Goal: Information Seeking & Learning: Learn about a topic

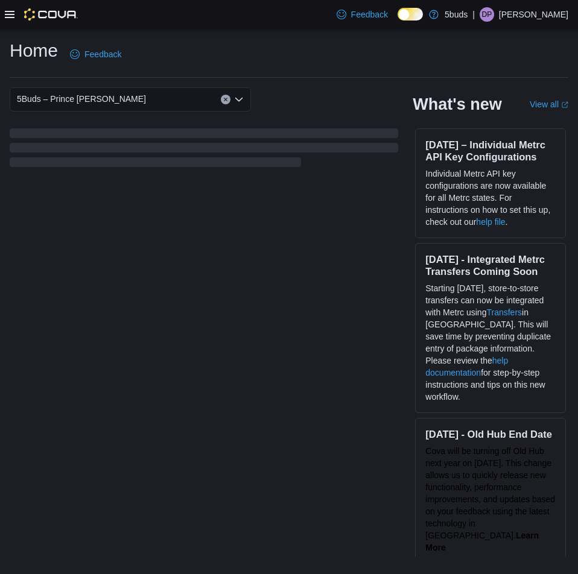
click at [299, 178] on div "5Buds – Prince [PERSON_NAME] What's new View all (opens in a new tab or window)…" at bounding box center [289, 321] width 559 height 469
click at [12, 11] on icon at bounding box center [10, 14] width 10 height 7
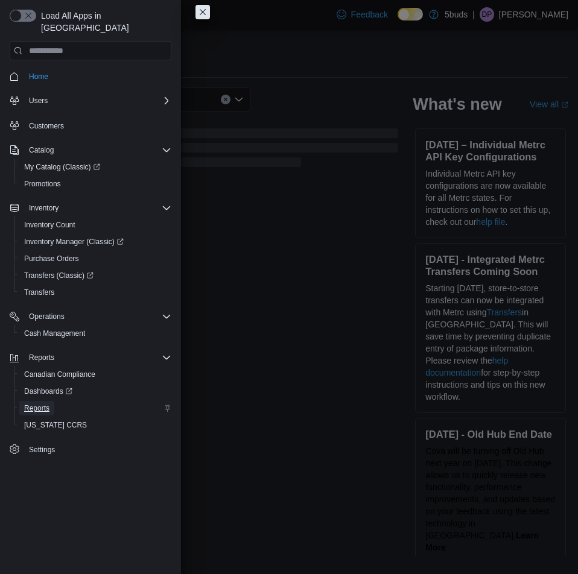
click at [33, 404] on span "Reports" at bounding box center [36, 409] width 25 height 10
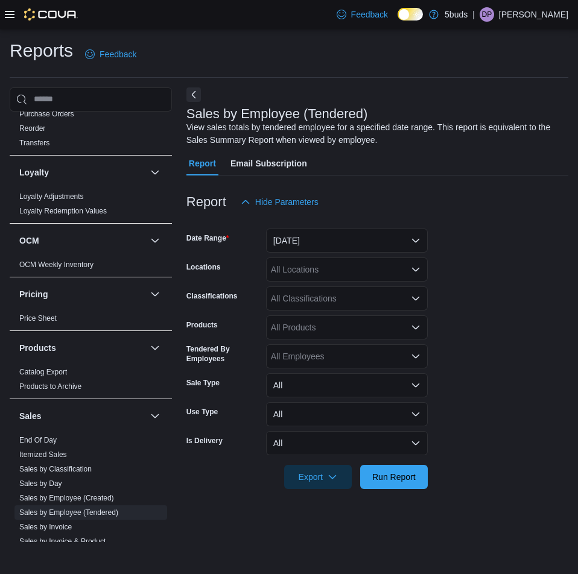
scroll to position [724, 0]
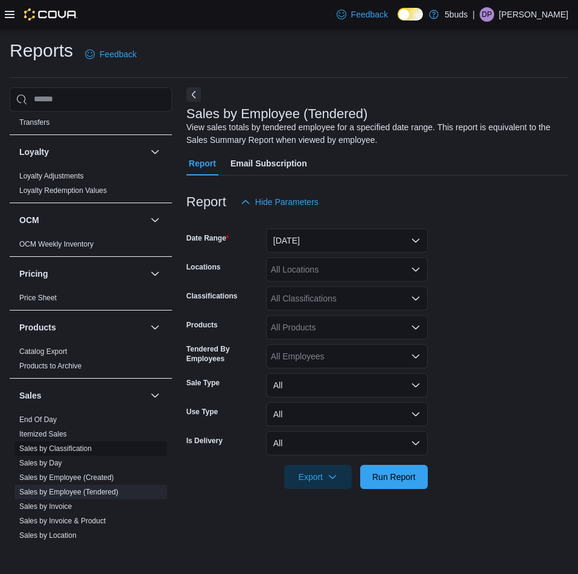
click at [40, 444] on span "Sales by Classification" at bounding box center [55, 449] width 72 height 10
click at [45, 445] on link "Sales by Classification" at bounding box center [55, 449] width 72 height 8
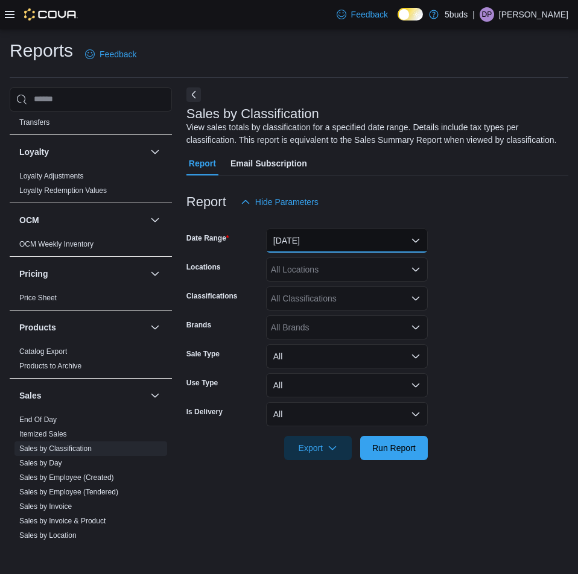
click at [314, 244] on button "[DATE]" at bounding box center [347, 241] width 162 height 24
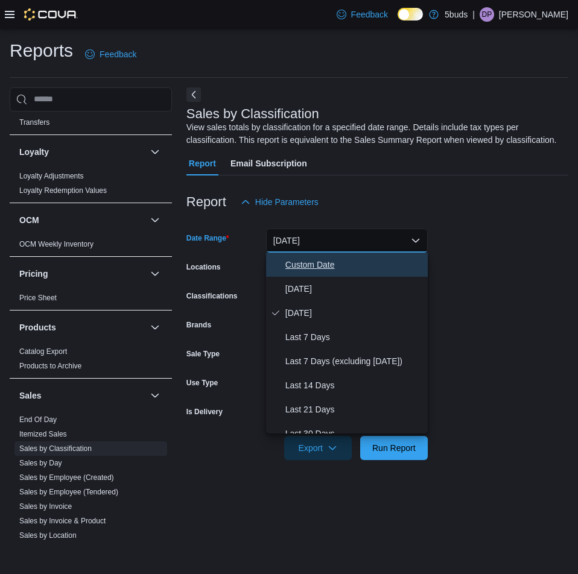
click at [308, 267] on span "Custom Date" at bounding box center [354, 265] width 138 height 14
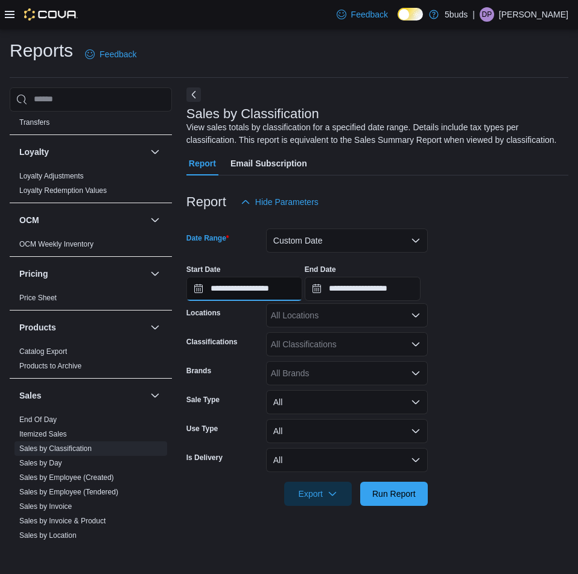
click at [221, 284] on input "**********" at bounding box center [244, 289] width 116 height 24
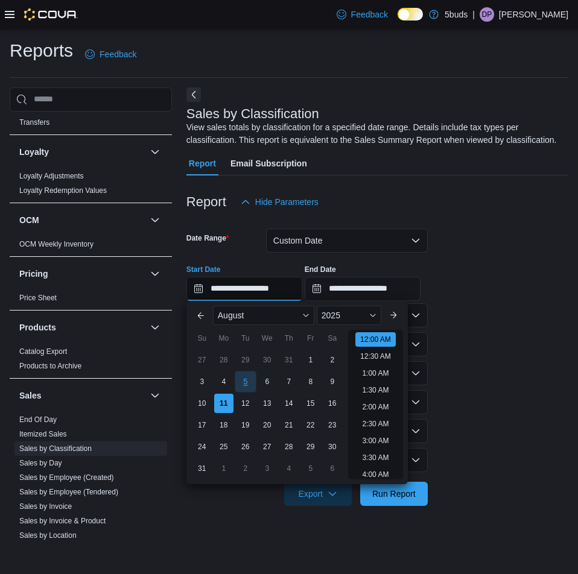
scroll to position [37, 0]
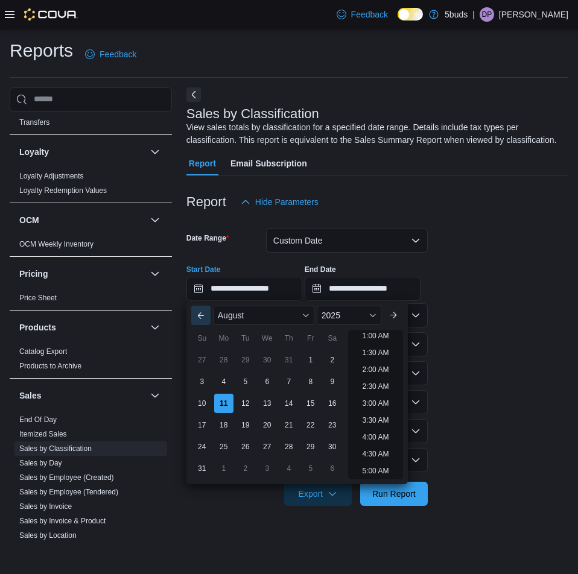
click at [201, 311] on button "Previous Month" at bounding box center [200, 315] width 19 height 19
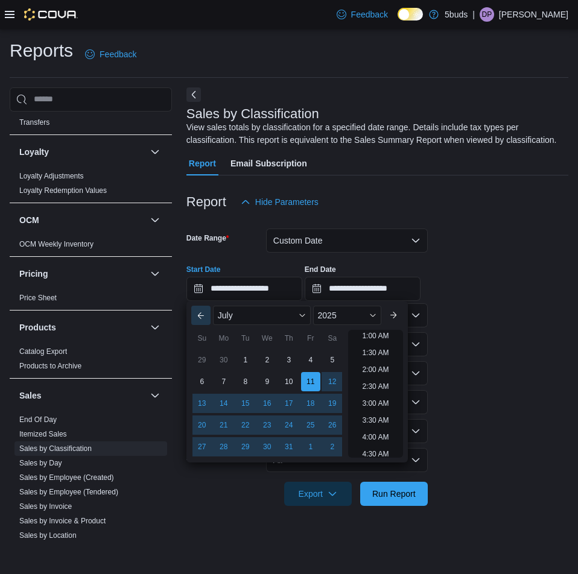
scroll to position [2, 0]
click at [288, 405] on div "17" at bounding box center [288, 403] width 21 height 21
type input "**********"
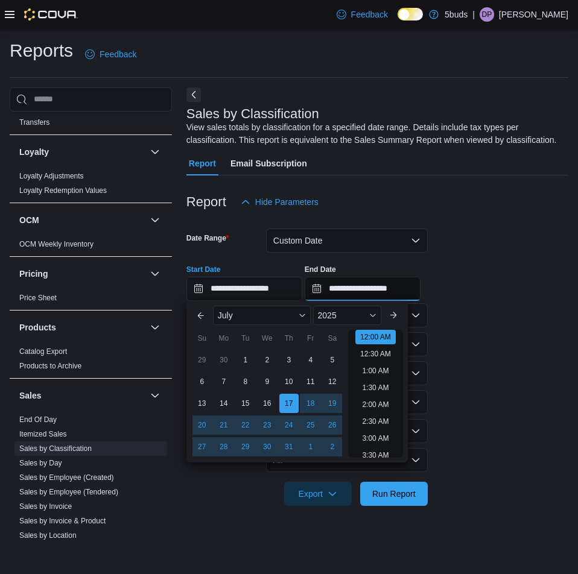
click at [361, 288] on input "**********" at bounding box center [363, 289] width 116 height 24
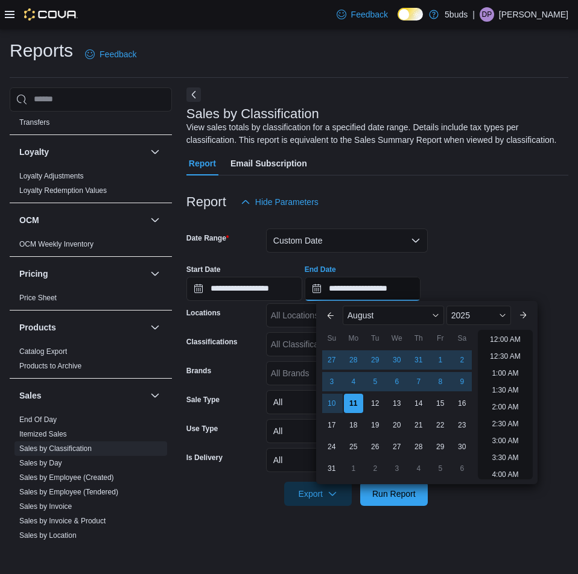
scroll to position [664, 0]
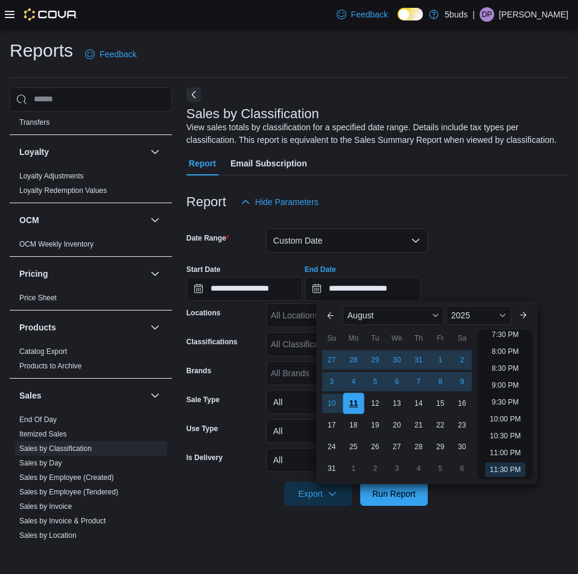
click at [351, 404] on div "11" at bounding box center [353, 403] width 21 height 21
click at [490, 224] on div at bounding box center [377, 221] width 382 height 14
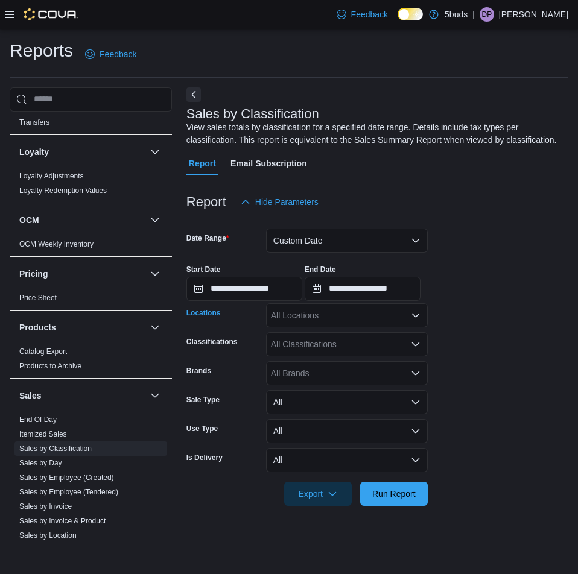
click at [375, 314] on div "All Locations" at bounding box center [347, 315] width 162 height 24
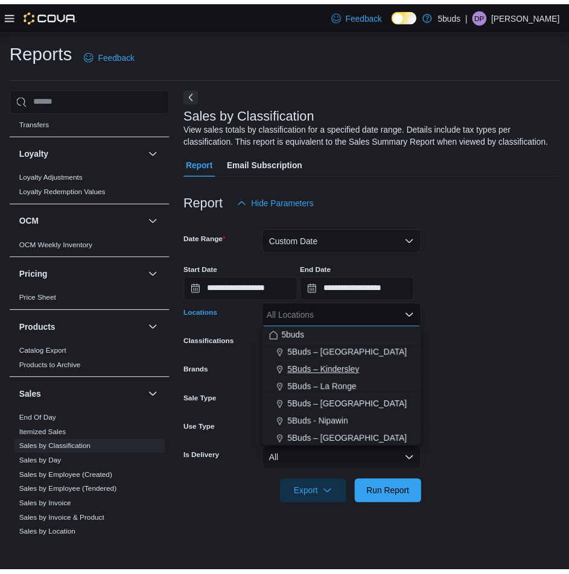
scroll to position [60, 0]
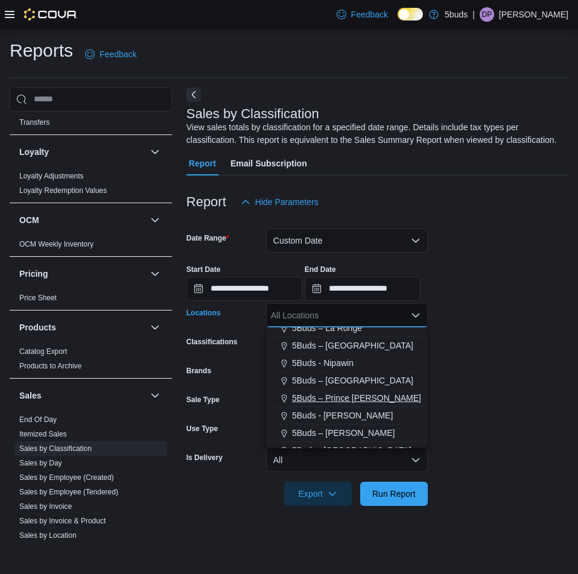
click at [338, 398] on span "5Buds – Prince [PERSON_NAME]" at bounding box center [356, 398] width 129 height 12
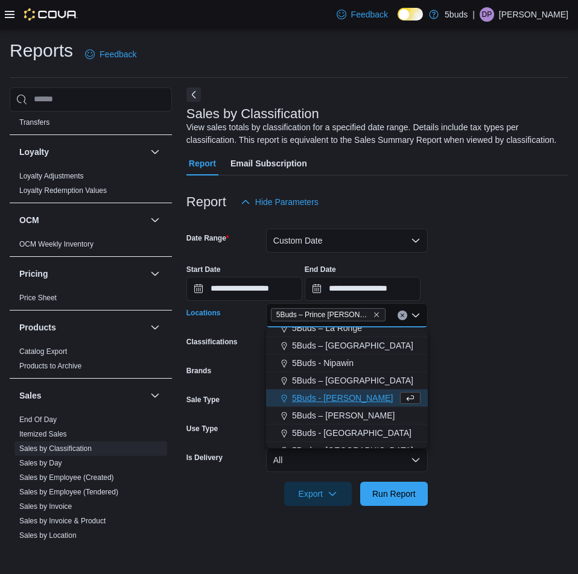
click at [501, 290] on div "**********" at bounding box center [377, 278] width 382 height 46
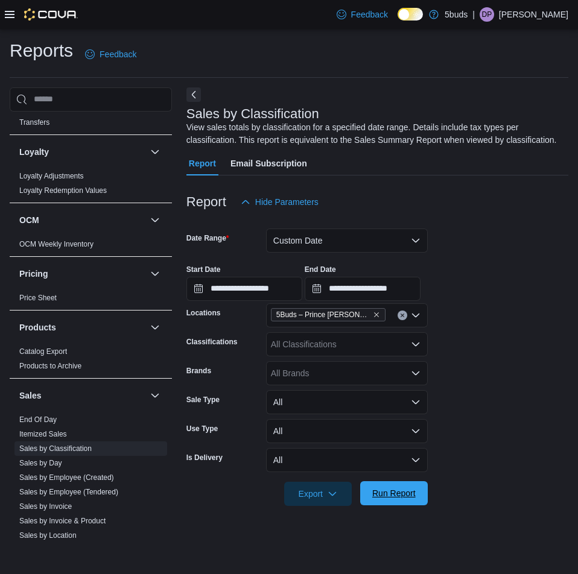
click at [416, 496] on span "Run Report" at bounding box center [393, 493] width 53 height 24
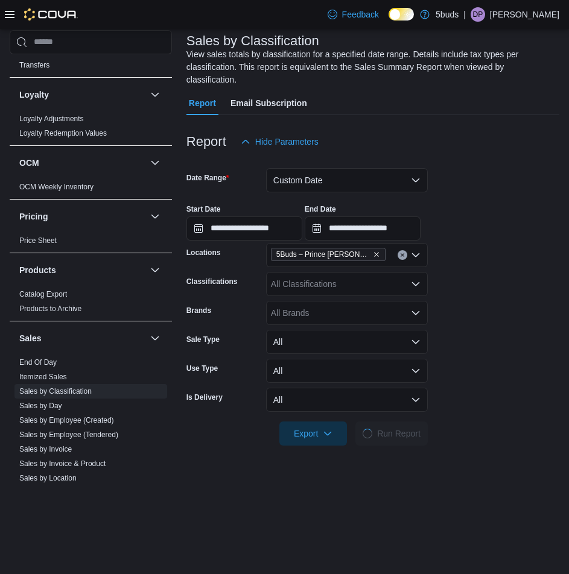
scroll to position [181, 0]
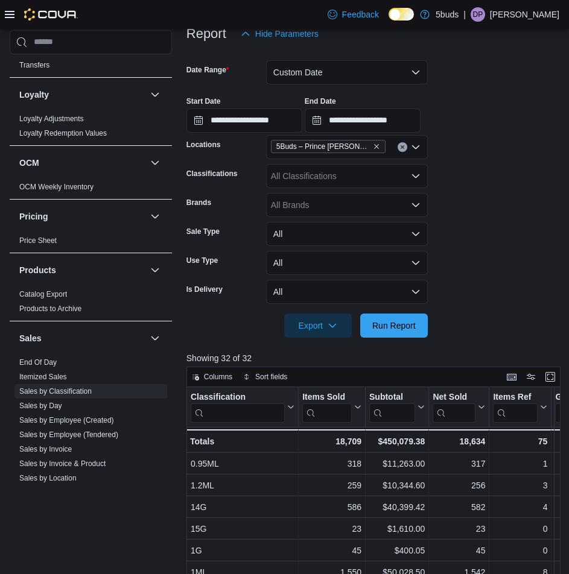
click at [335, 164] on div "All Classifications" at bounding box center [347, 176] width 162 height 24
type input "***"
click at [344, 183] on span "ACCESSORIES" at bounding box center [322, 184] width 61 height 12
click at [392, 319] on span "Run Report" at bounding box center [393, 325] width 43 height 12
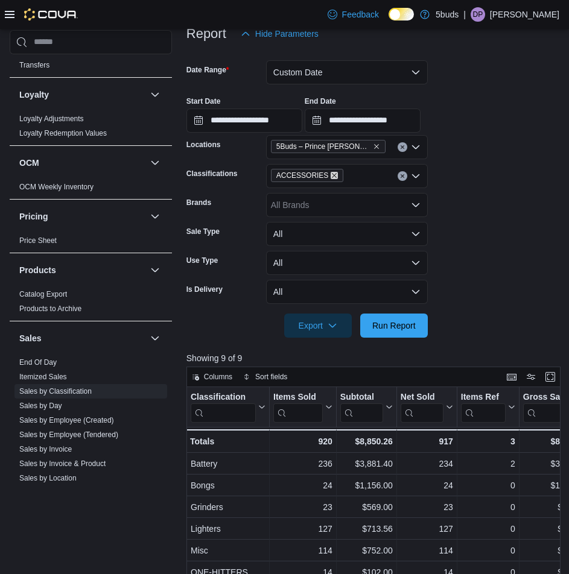
click at [331, 172] on icon "Remove ACCESSORIES from selection in this group" at bounding box center [334, 175] width 7 height 7
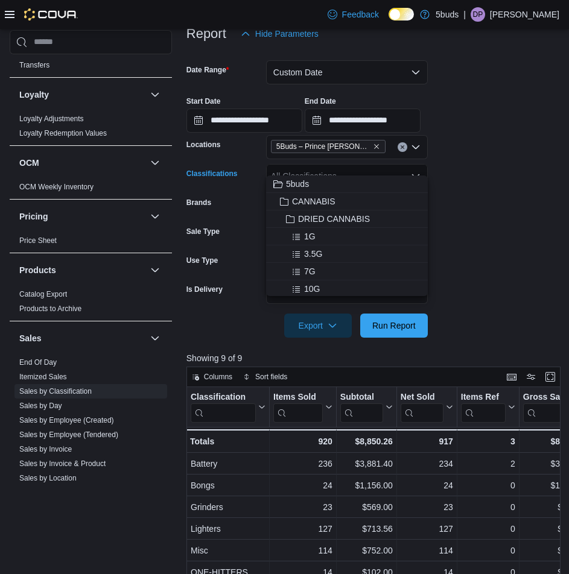
click at [329, 165] on div "All Classifications" at bounding box center [347, 176] width 162 height 24
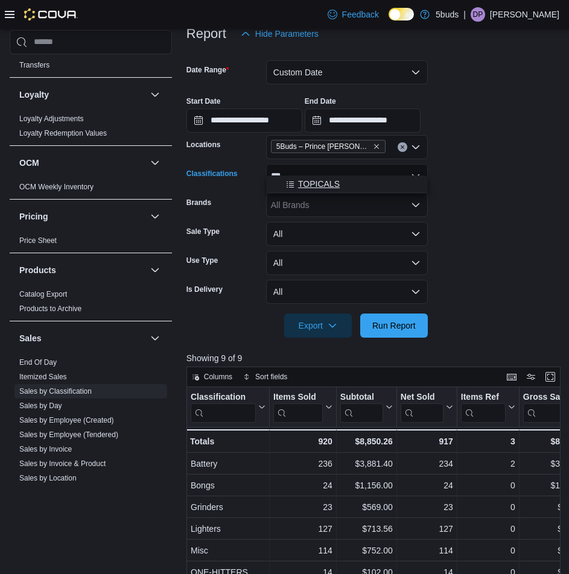
type input "***"
click at [328, 177] on button "TOPICALS" at bounding box center [347, 184] width 162 height 17
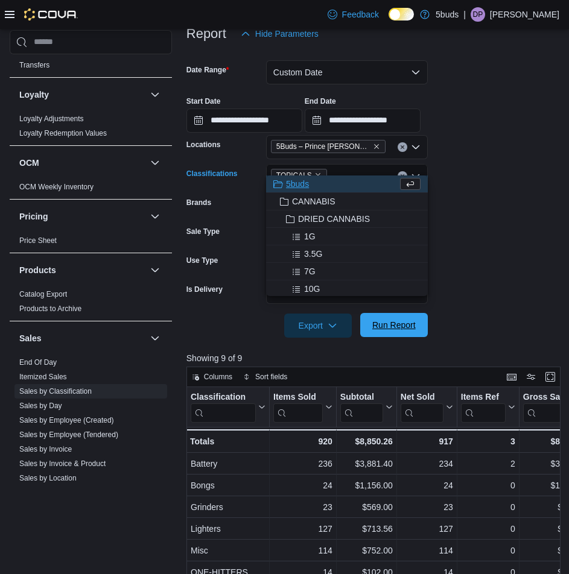
click at [392, 319] on span "Run Report" at bounding box center [393, 325] width 43 height 12
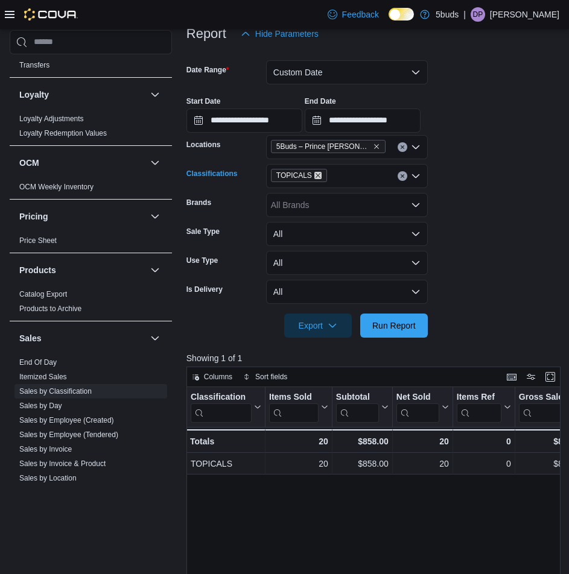
click at [316, 173] on icon "Remove TOPICALS from selection in this group" at bounding box center [318, 175] width 5 height 5
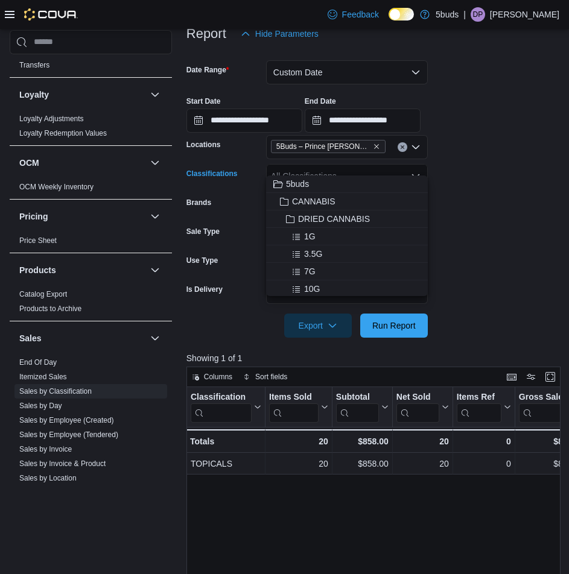
click at [315, 164] on div "All Classifications Combo box. Selected. Combo box input. All Classifications. …" at bounding box center [347, 176] width 162 height 24
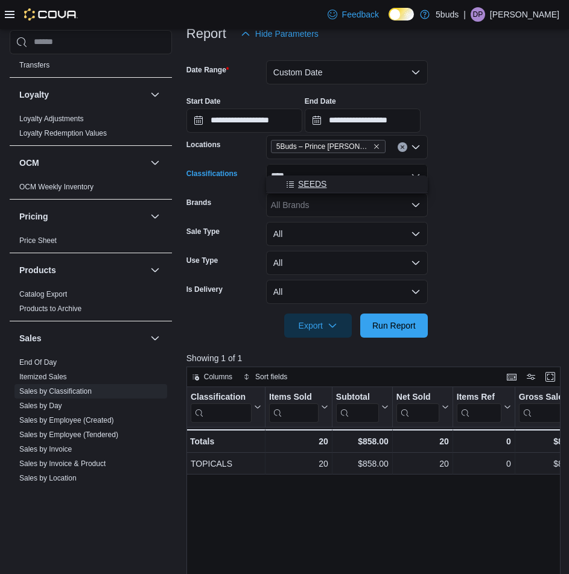
type input "****"
click at [313, 182] on span "SEEDS" at bounding box center [312, 184] width 28 height 12
click at [389, 338] on div at bounding box center [372, 345] width 373 height 14
click at [400, 319] on span "Run Report" at bounding box center [393, 325] width 43 height 12
click at [304, 172] on icon "Remove SEEDS from selection in this group" at bounding box center [306, 175] width 7 height 7
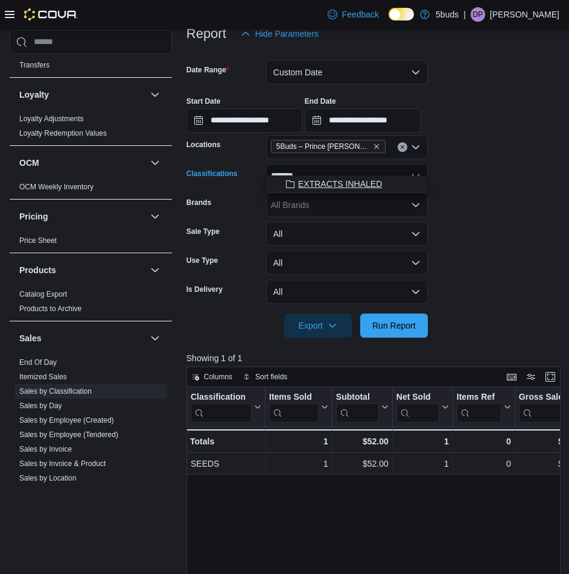
type input "*******"
click at [325, 181] on span "EXTRACTS INHALED" at bounding box center [340, 184] width 84 height 12
click at [408, 319] on span "Run Report" at bounding box center [393, 325] width 43 height 12
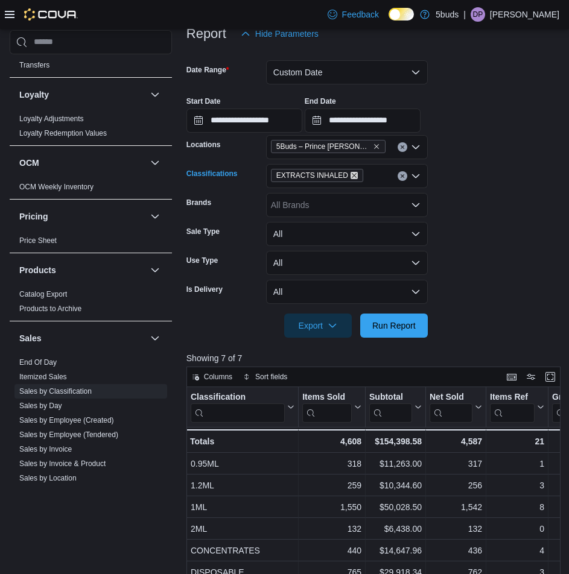
drag, startPoint x: 349, startPoint y: 163, endPoint x: 358, endPoint y: 162, distance: 9.2
click at [352, 173] on icon "Remove EXTRACTS INHALED from selection in this group" at bounding box center [354, 175] width 5 height 5
type input "*****"
click at [365, 186] on span "EXTRACTS INGESTED" at bounding box center [343, 184] width 90 height 12
click at [390, 319] on span "Run Report" at bounding box center [393, 325] width 43 height 12
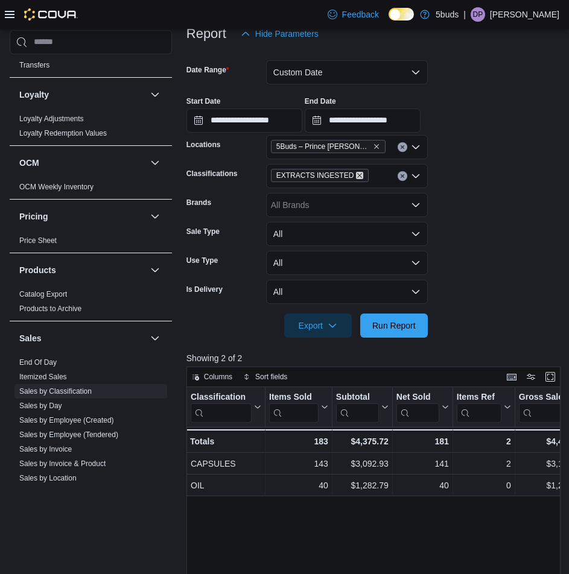
click at [356, 172] on icon "Remove EXTRACTS INGESTED from selection in this group" at bounding box center [359, 175] width 7 height 7
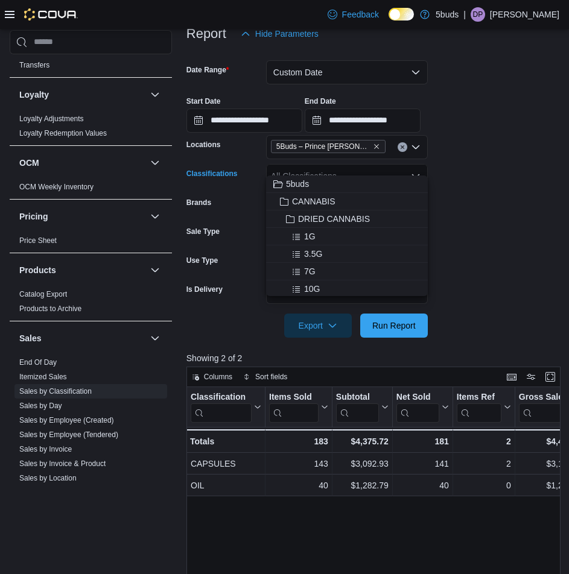
click at [354, 164] on div "All Classifications" at bounding box center [347, 176] width 162 height 24
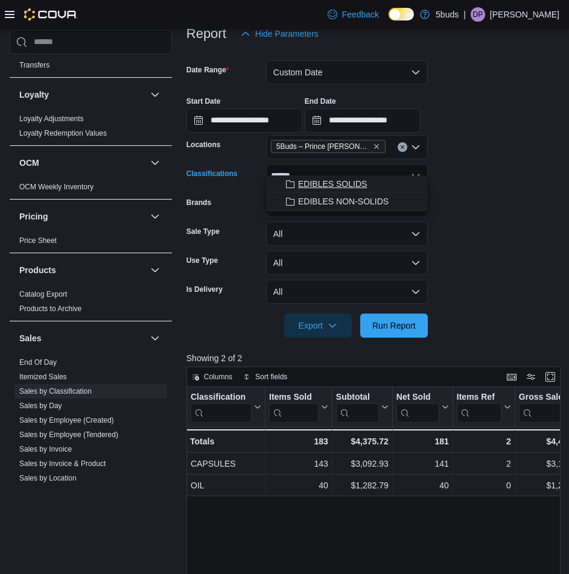
type input "******"
click at [318, 185] on span "EDIBLES SOLIDS" at bounding box center [332, 184] width 69 height 12
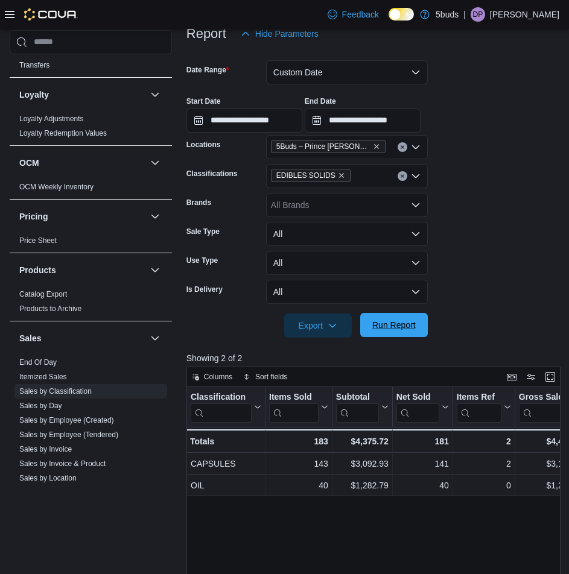
click at [399, 319] on span "Run Report" at bounding box center [393, 325] width 43 height 12
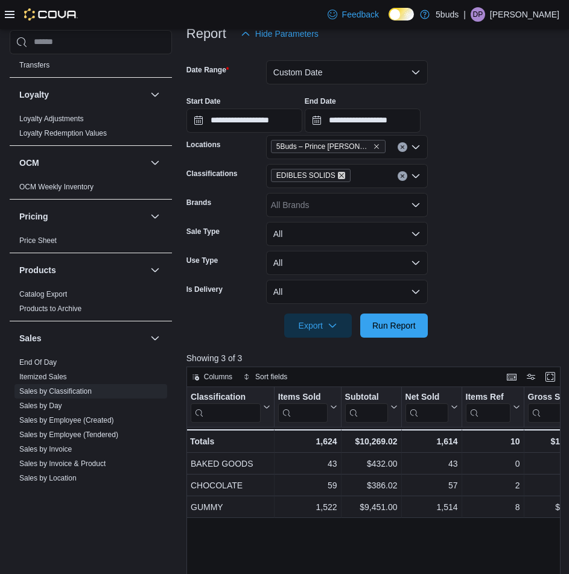
click at [338, 172] on icon "Remove EDIBLES SOLIDS from selection in this group" at bounding box center [341, 175] width 7 height 7
type input "***"
click at [332, 179] on span "EDIBLES NON-SOLIDS" at bounding box center [343, 184] width 90 height 12
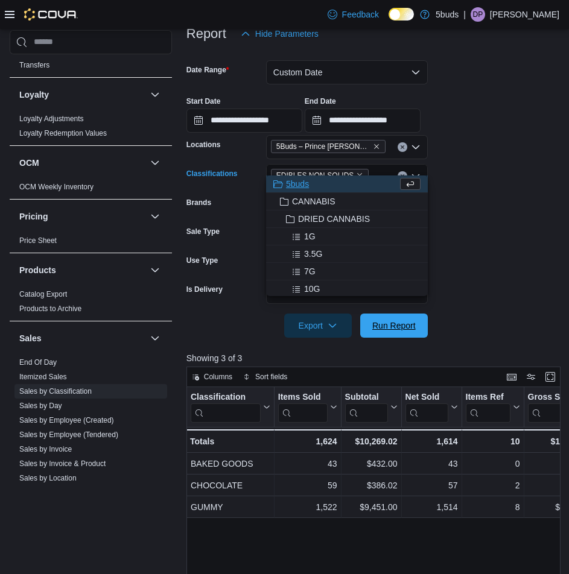
drag, startPoint x: 398, startPoint y: 319, endPoint x: 430, endPoint y: 310, distance: 33.7
click at [399, 318] on span "Run Report" at bounding box center [393, 326] width 53 height 24
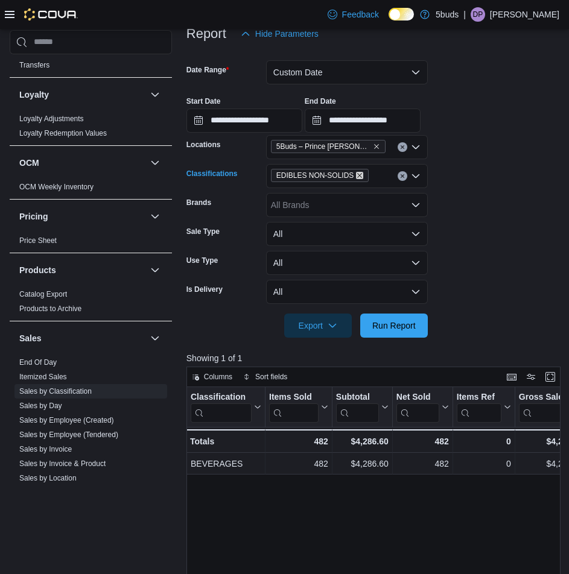
click at [357, 172] on icon "Remove EDIBLES NON-SOLIDS from selection in this group" at bounding box center [359, 175] width 7 height 7
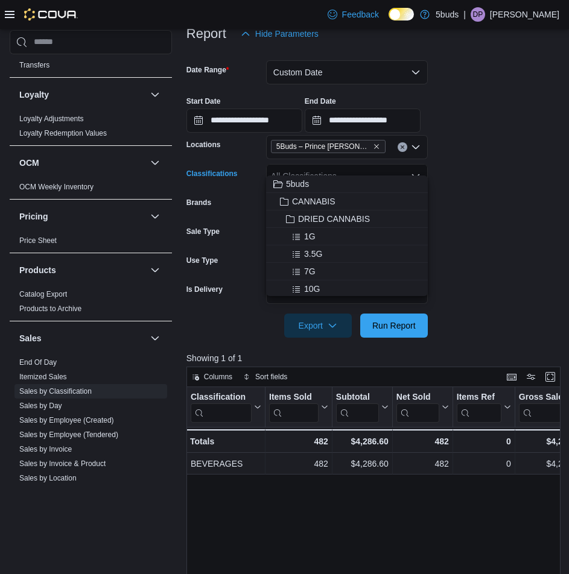
click at [357, 164] on div "All Classifications Combo box. Selected. Combo box input. All Classifications. …" at bounding box center [347, 176] width 162 height 24
click at [311, 224] on span "DRIED CANNABIS" at bounding box center [334, 219] width 72 height 12
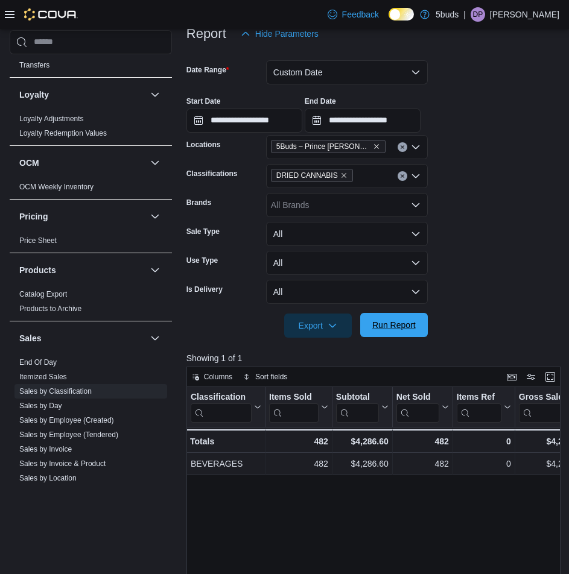
click at [395, 319] on span "Run Report" at bounding box center [393, 325] width 43 height 12
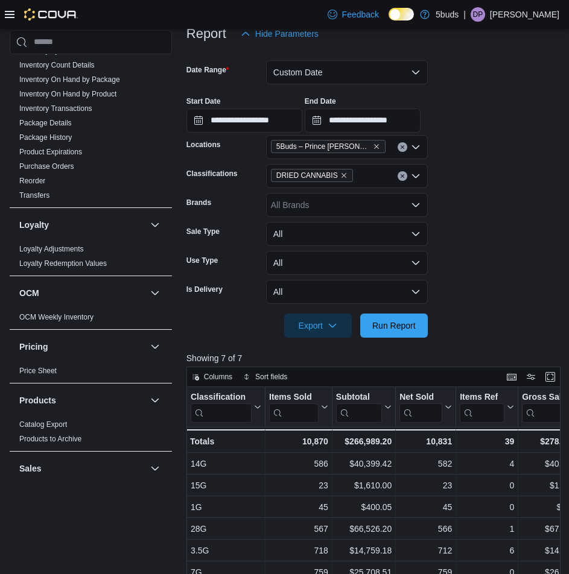
scroll to position [483, 0]
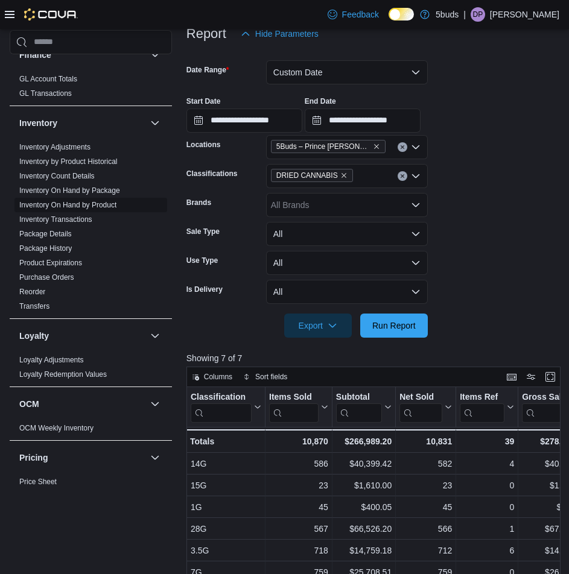
click at [79, 201] on link "Inventory On Hand by Product" at bounding box center [67, 205] width 97 height 8
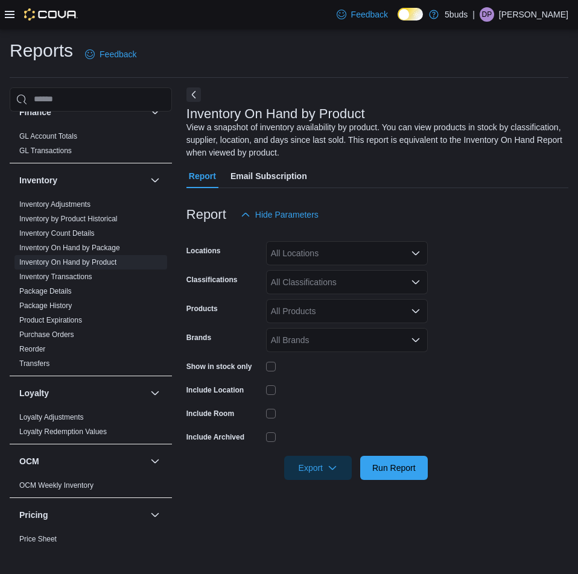
click at [341, 257] on div "All Locations" at bounding box center [347, 253] width 162 height 24
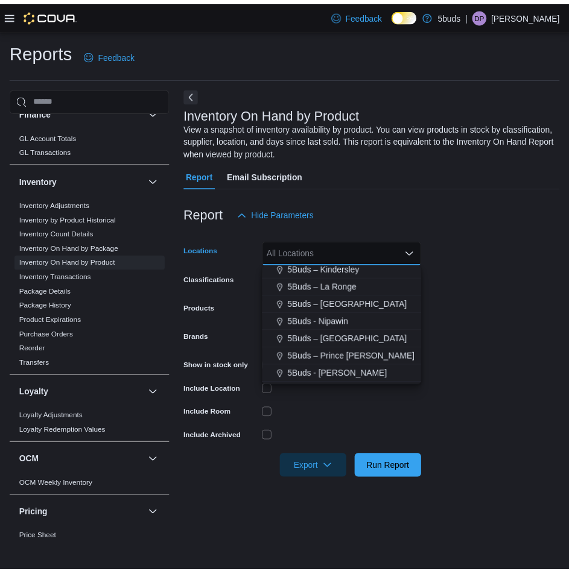
scroll to position [60, 0]
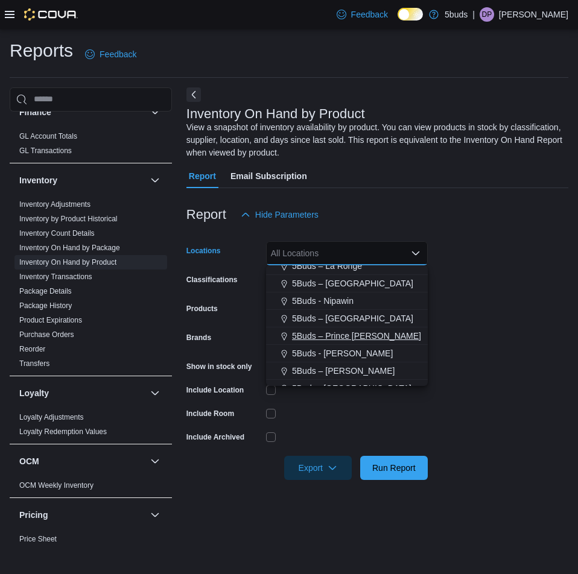
click at [329, 341] on span "5Buds – Prince [PERSON_NAME]" at bounding box center [356, 336] width 129 height 12
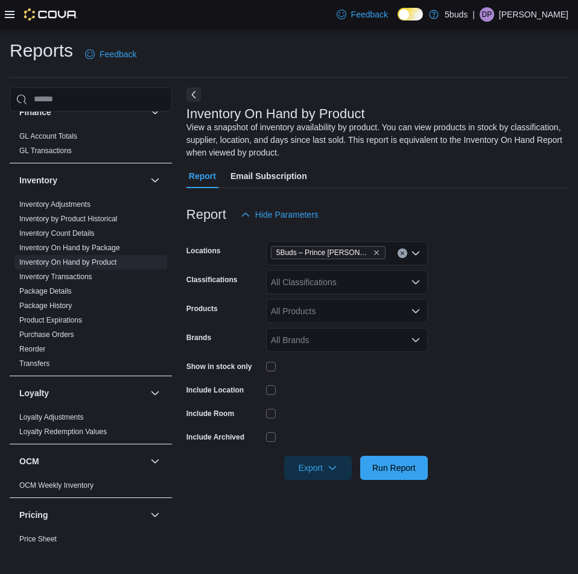
click at [490, 302] on form "Locations 5Buds – Prince [PERSON_NAME] Classifications All Classifications Prod…" at bounding box center [377, 353] width 382 height 253
click at [298, 290] on div "All Classifications" at bounding box center [347, 282] width 162 height 24
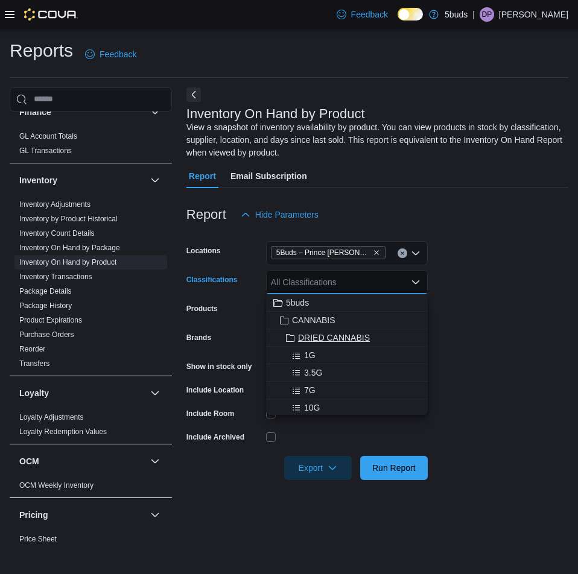
click at [311, 339] on span "DRIED CANNABIS" at bounding box center [334, 338] width 72 height 12
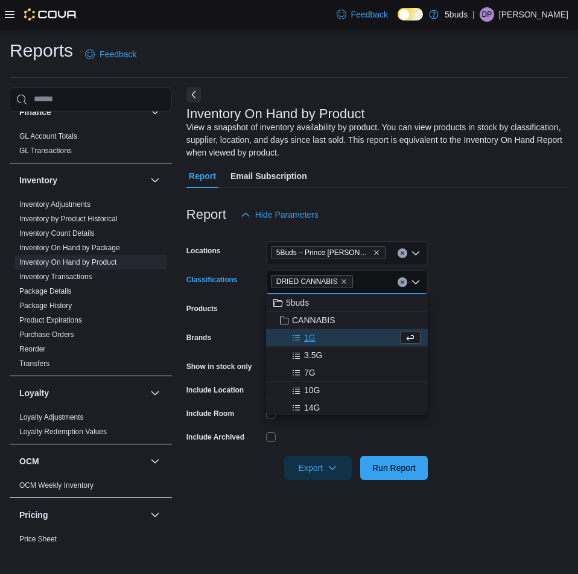
drag, startPoint x: 501, startPoint y: 306, endPoint x: 485, endPoint y: 352, distance: 48.7
click at [501, 306] on form "Locations 5Buds – Prince [PERSON_NAME] Classifications DRIED CANNABIS Combo box…" at bounding box center [377, 353] width 382 height 253
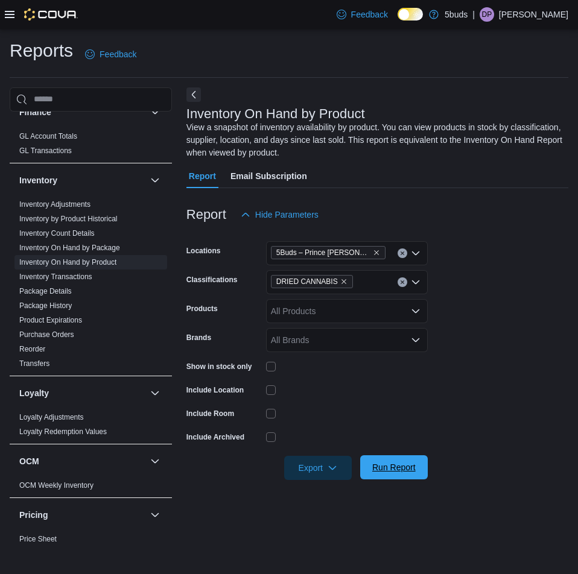
click at [396, 468] on span "Run Report" at bounding box center [393, 468] width 43 height 12
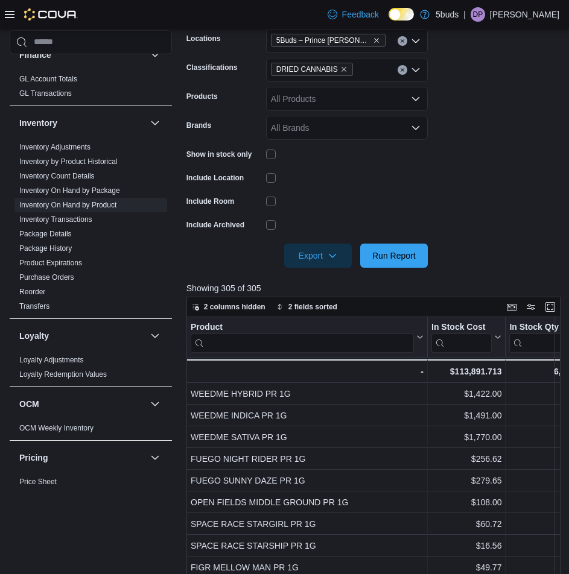
scroll to position [121, 0]
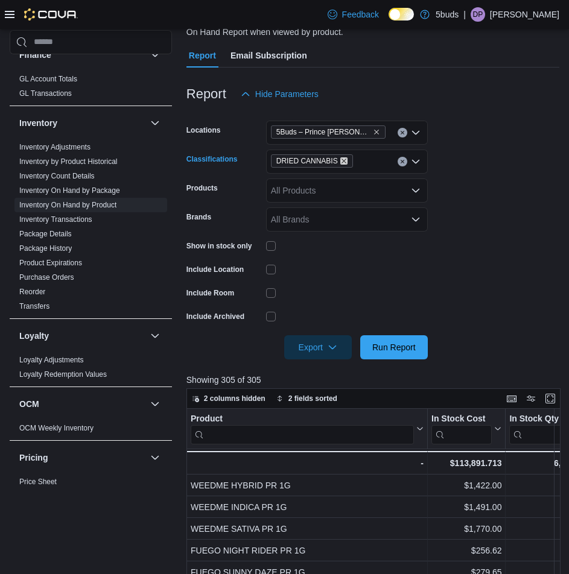
click at [341, 162] on icon "Remove DRIED CANNABIS from selection in this group" at bounding box center [343, 160] width 7 height 7
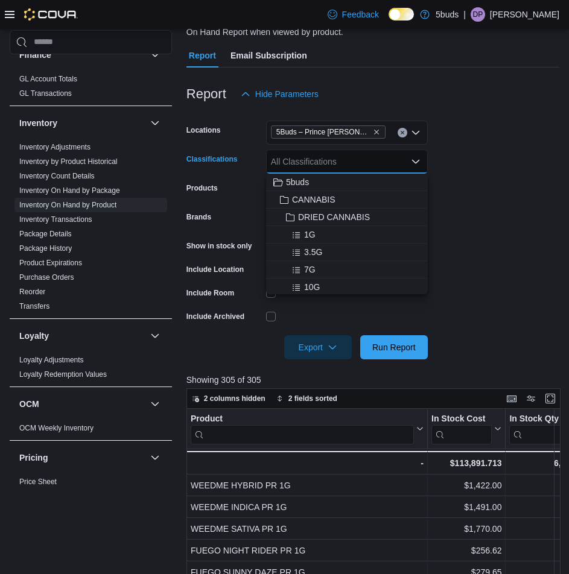
click at [341, 162] on div "All Classifications Combo box. Selected. Combo box input. All Classifications. …" at bounding box center [347, 162] width 162 height 24
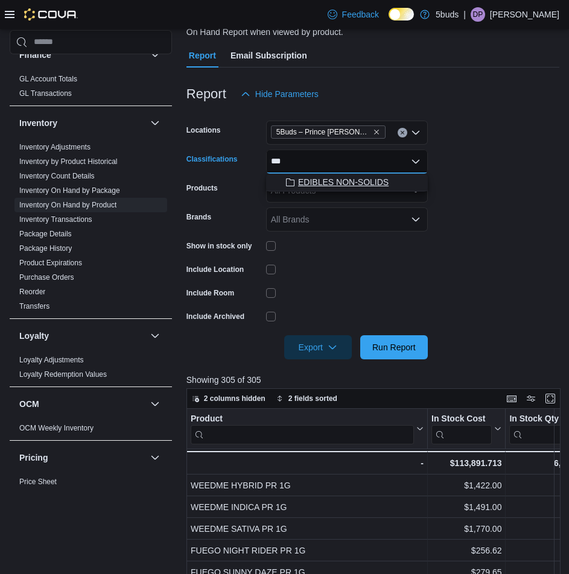
type input "***"
click at [349, 179] on span "EDIBLES NON-SOLIDS" at bounding box center [343, 182] width 90 height 12
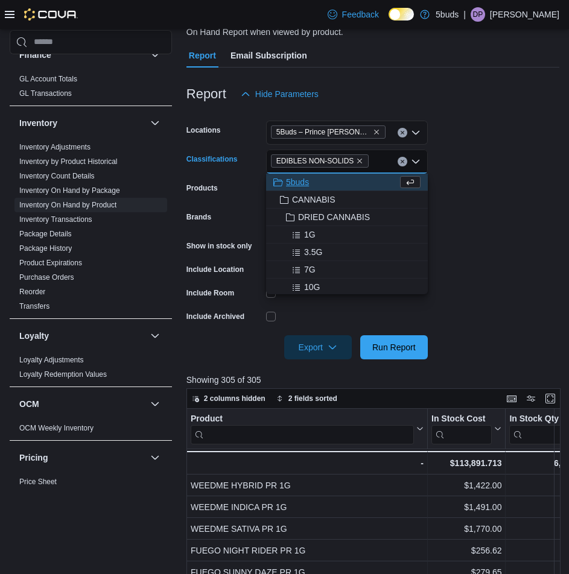
click at [464, 314] on form "Locations 5Buds – Prince [PERSON_NAME] Classifications EDIBLES NON-SOLIDS Combo…" at bounding box center [372, 232] width 373 height 253
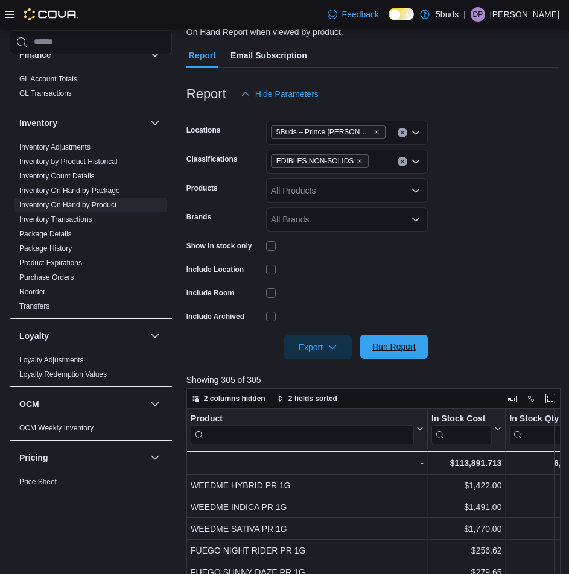
click at [392, 352] on span "Run Report" at bounding box center [393, 347] width 43 height 12
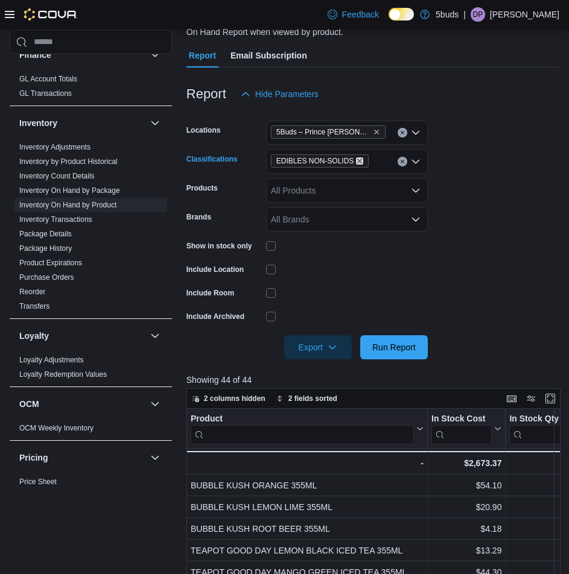
click at [356, 162] on icon "Remove EDIBLES NON-SOLIDS from selection in this group" at bounding box center [359, 160] width 7 height 7
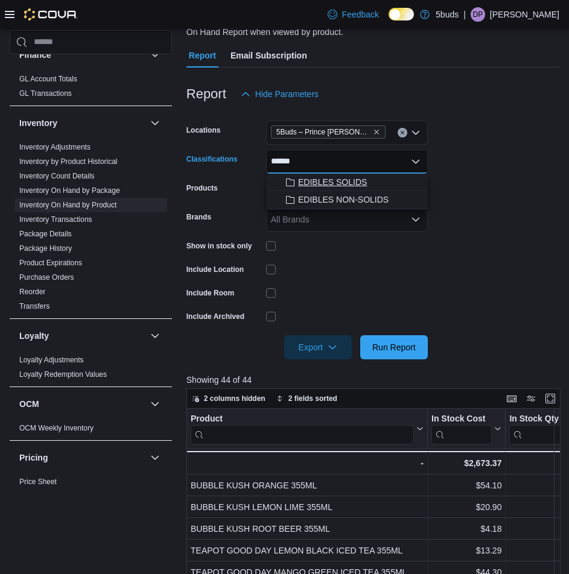
type input "******"
click at [354, 179] on span "EDIBLES SOLIDS" at bounding box center [332, 182] width 69 height 12
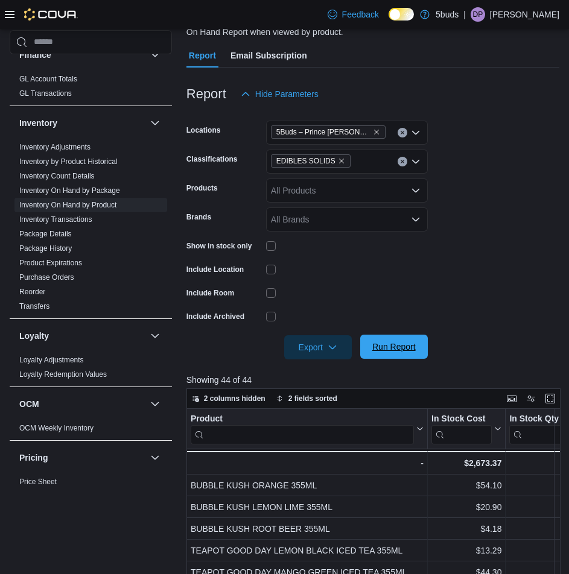
click at [409, 349] on span "Run Report" at bounding box center [393, 347] width 43 height 12
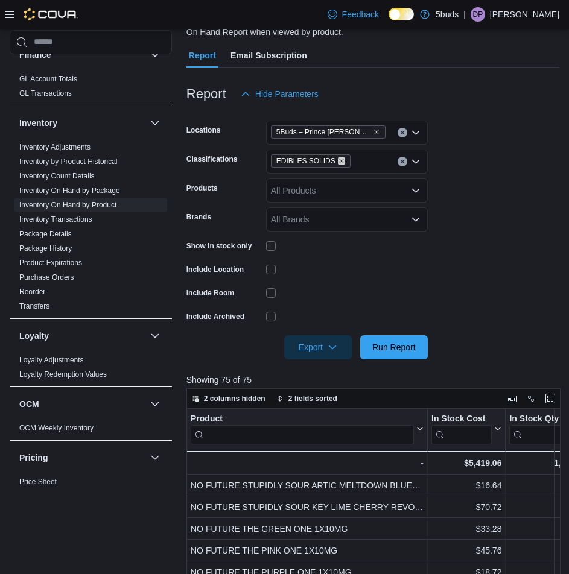
click at [338, 159] on icon "Remove EDIBLES SOLIDS from selection in this group" at bounding box center [341, 160] width 7 height 7
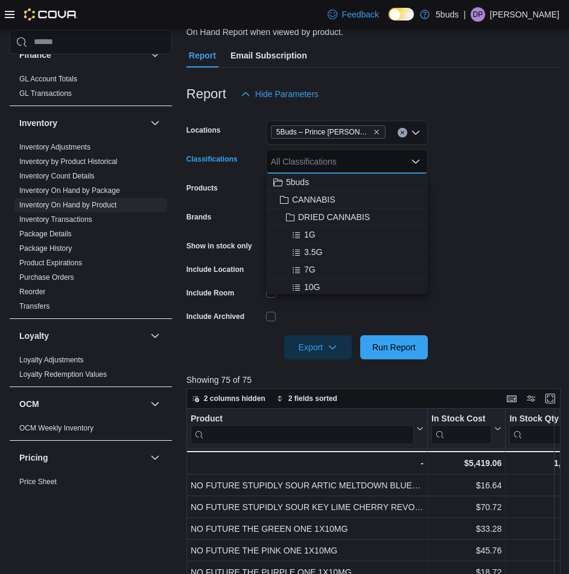
click at [338, 159] on div "All Classifications" at bounding box center [347, 162] width 162 height 24
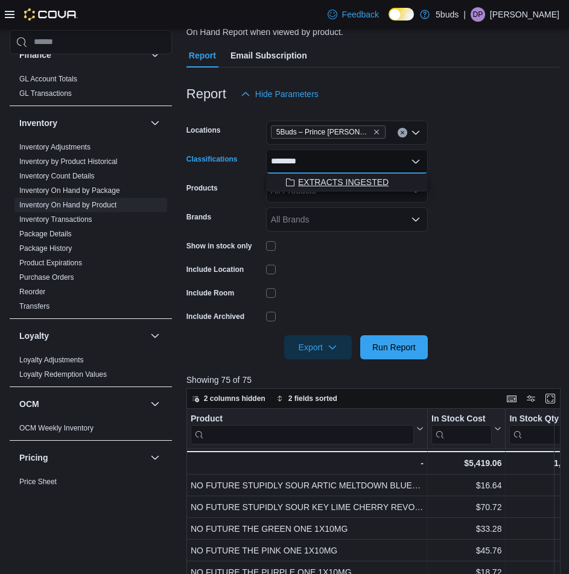
type input "********"
click at [357, 186] on span "EXTRACTS INGESTED" at bounding box center [343, 182] width 90 height 12
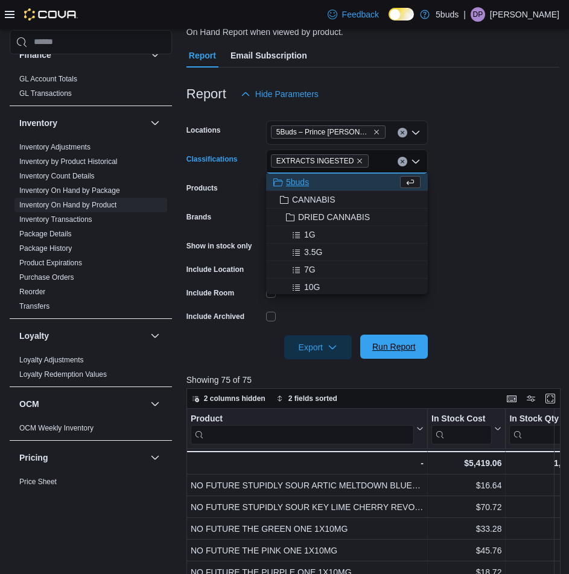
click at [383, 344] on span "Run Report" at bounding box center [393, 347] width 43 height 12
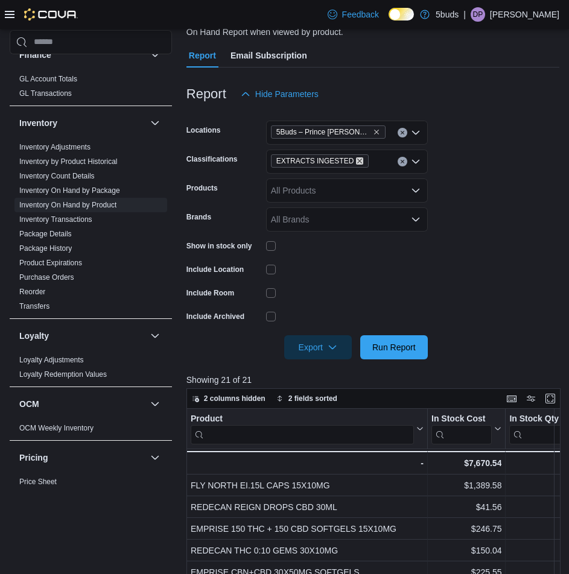
click at [358, 162] on icon "Remove EXTRACTS INGESTED from selection in this group" at bounding box center [360, 161] width 5 height 5
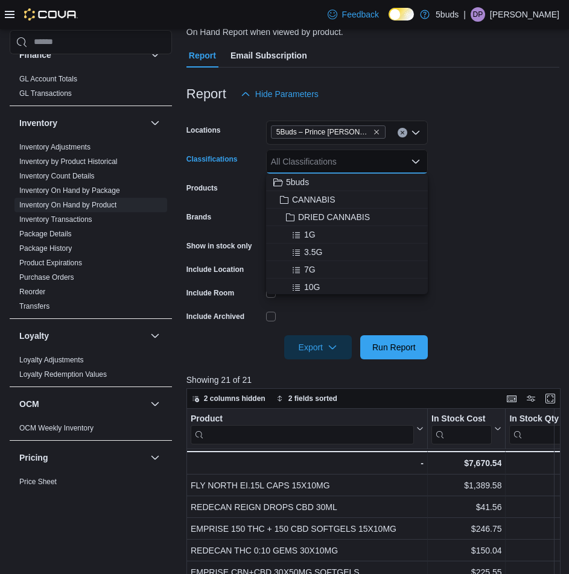
click at [352, 162] on div "All Classifications" at bounding box center [347, 162] width 162 height 24
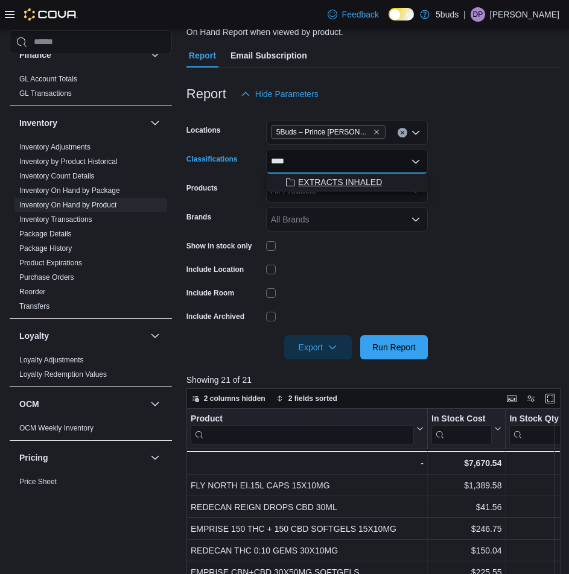
type input "****"
click at [363, 182] on span "EXTRACTS INHALED" at bounding box center [340, 182] width 84 height 12
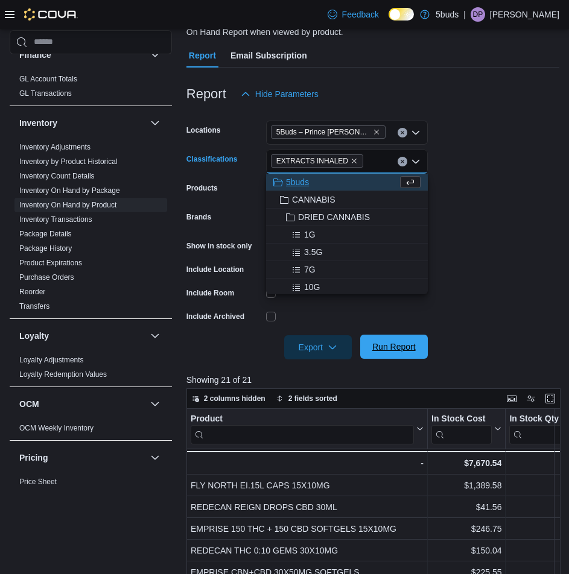
click at [392, 344] on span "Run Report" at bounding box center [393, 347] width 43 height 12
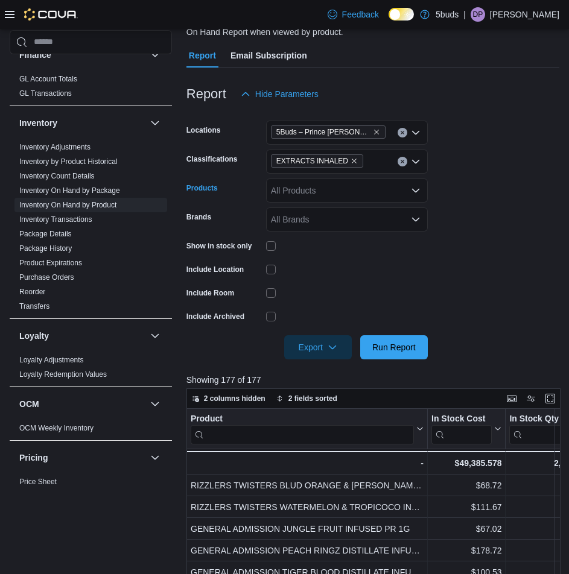
click at [340, 189] on div "All Products" at bounding box center [347, 191] width 162 height 24
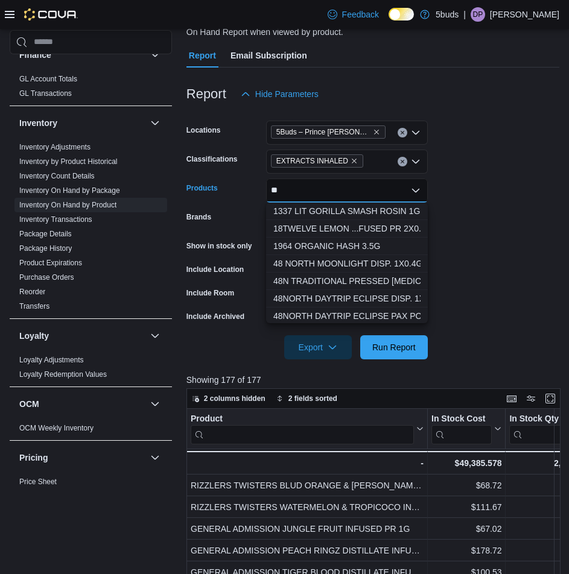
type input "*"
click at [352, 159] on icon "Remove EXTRACTS INHALED from selection in this group" at bounding box center [354, 161] width 5 height 5
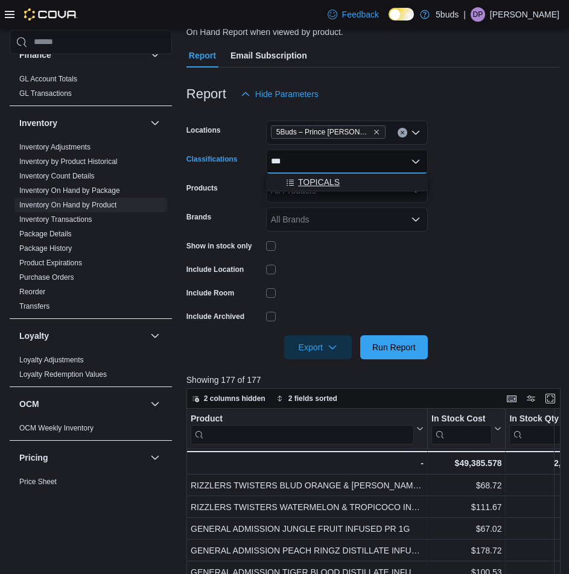
type input "***"
click at [329, 182] on span "TOPICALS" at bounding box center [319, 182] width 42 height 12
type input "***"
click at [329, 182] on div "SEEDS" at bounding box center [335, 182] width 124 height 12
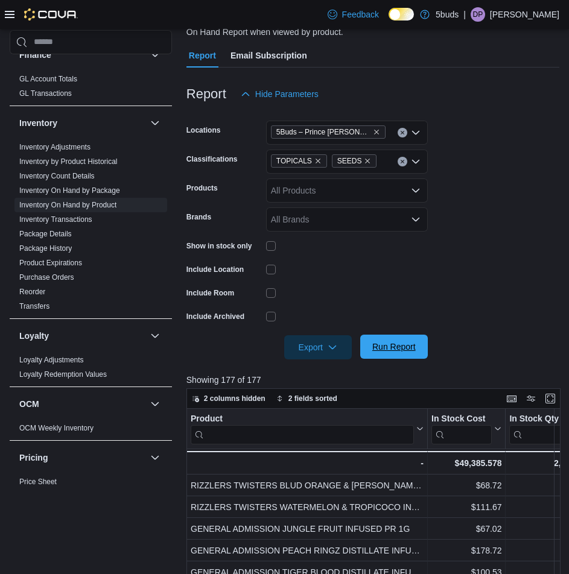
click at [404, 346] on span "Run Report" at bounding box center [393, 347] width 43 height 12
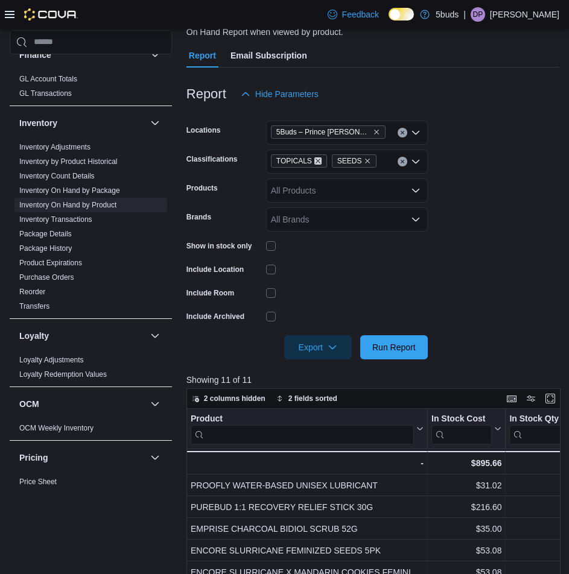
drag, startPoint x: 317, startPoint y: 160, endPoint x: 326, endPoint y: 174, distance: 17.1
click at [317, 159] on icon "Remove TOPICALS from selection in this group" at bounding box center [317, 160] width 7 height 7
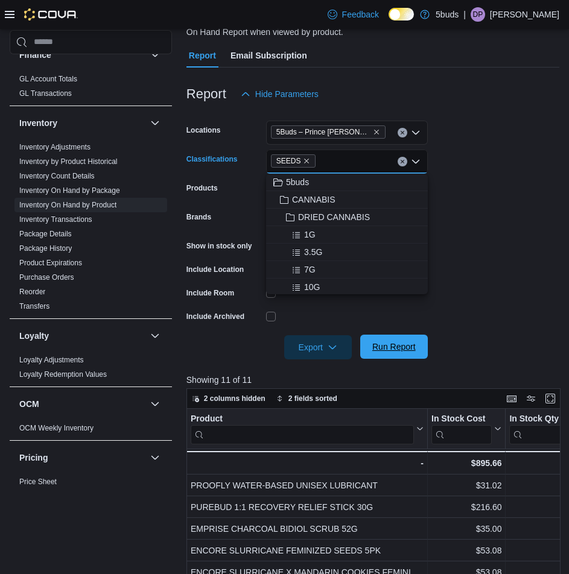
click at [389, 355] on span "Run Report" at bounding box center [393, 347] width 53 height 24
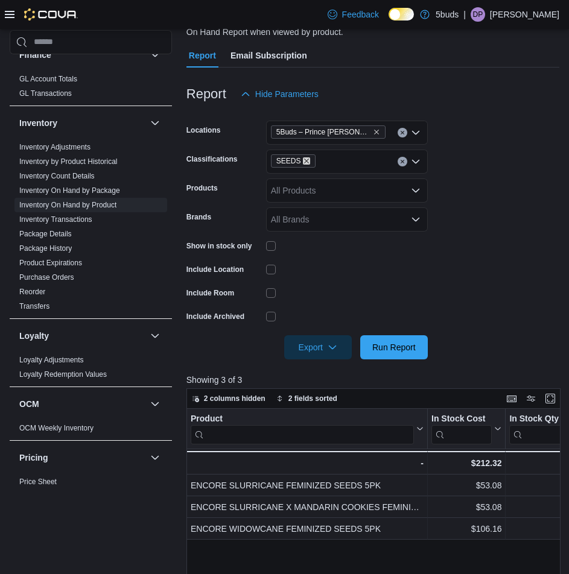
click at [305, 162] on icon "Remove SEEDS from selection in this group" at bounding box center [307, 161] width 5 height 5
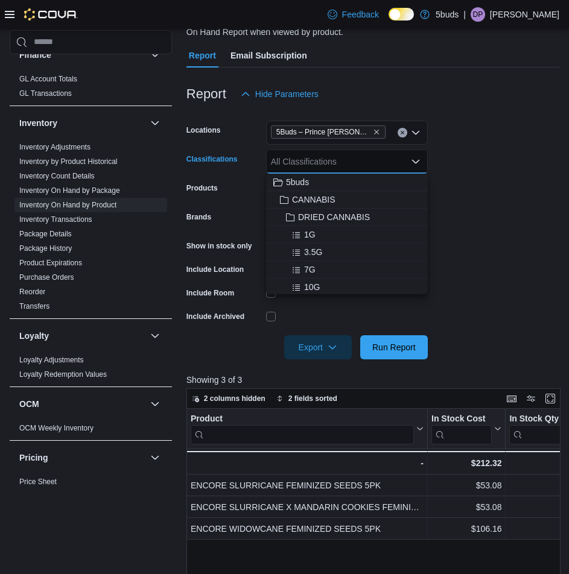
click at [305, 162] on div "All Classifications" at bounding box center [347, 162] width 162 height 24
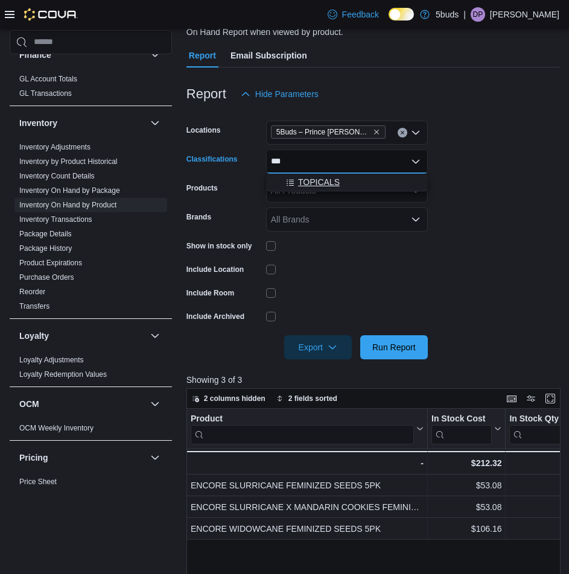
type input "***"
click at [325, 176] on button "TOPICALS" at bounding box center [347, 182] width 162 height 17
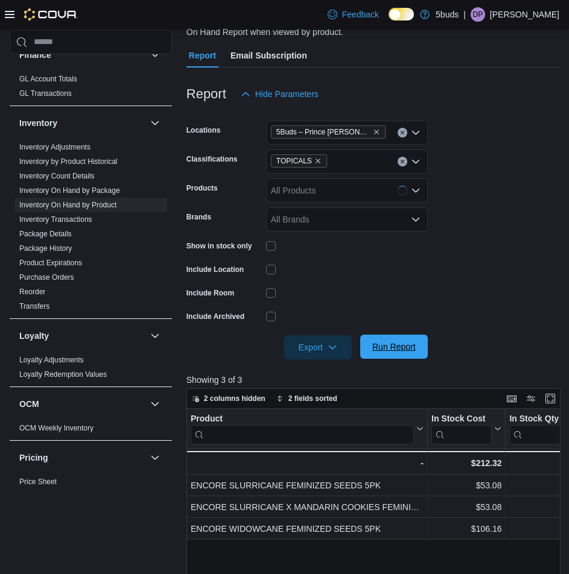
click at [389, 345] on span "Run Report" at bounding box center [393, 347] width 43 height 12
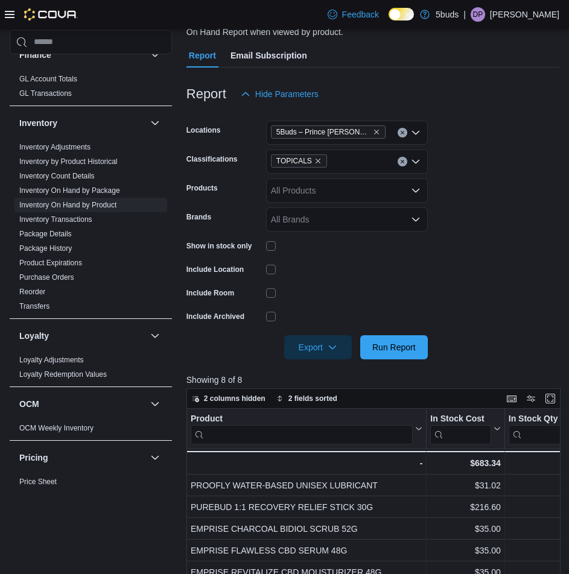
click at [559, 207] on form "Locations 5Buds – Prince [PERSON_NAME] Classifications TOPICALS Products All Pr…" at bounding box center [372, 232] width 373 height 253
drag, startPoint x: 313, startPoint y: 160, endPoint x: 319, endPoint y: 164, distance: 7.9
click at [314, 160] on icon "Remove TOPICALS from selection in this group" at bounding box center [317, 160] width 7 height 7
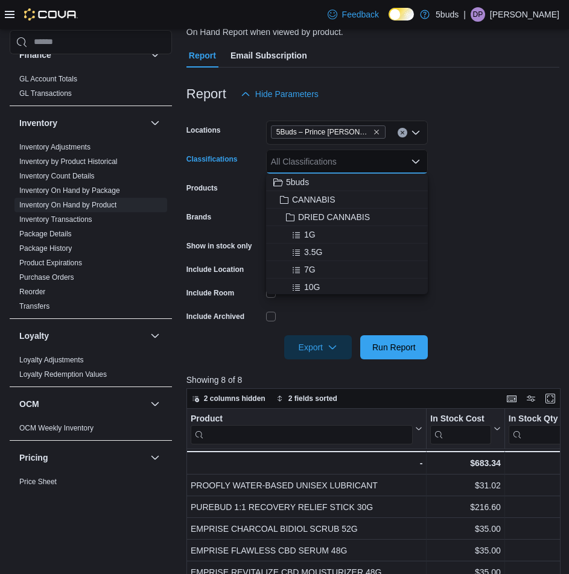
click at [320, 165] on div "All Classifications" at bounding box center [347, 162] width 162 height 24
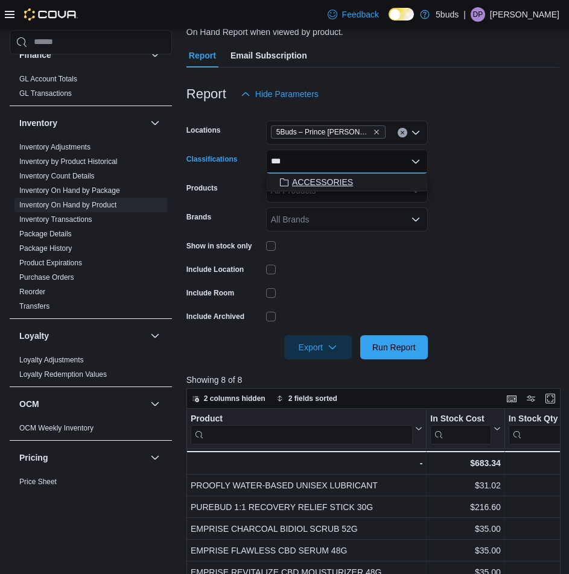
type input "***"
click at [317, 180] on span "ACCESSORIES" at bounding box center [322, 182] width 61 height 12
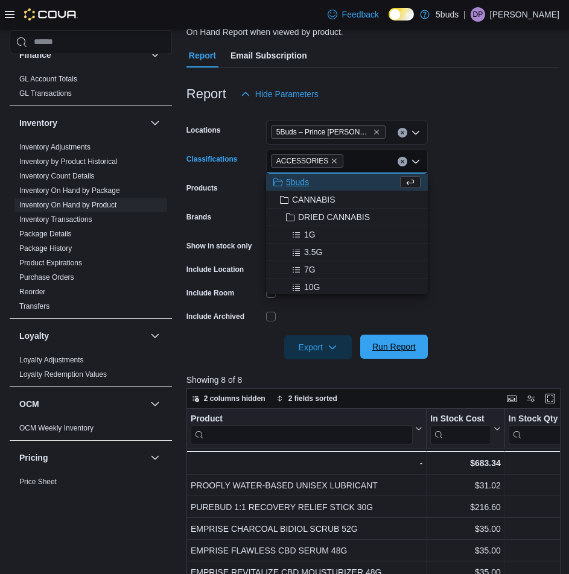
click at [415, 354] on span "Run Report" at bounding box center [393, 347] width 53 height 24
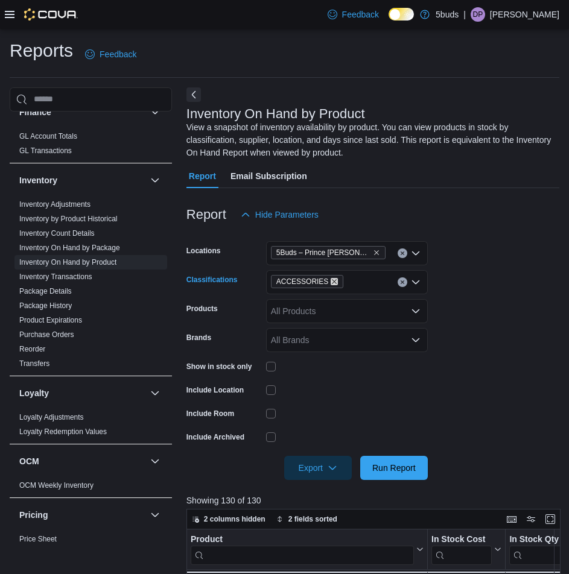
click at [331, 281] on icon "Remove ACCESSORIES from selection in this group" at bounding box center [334, 281] width 7 height 7
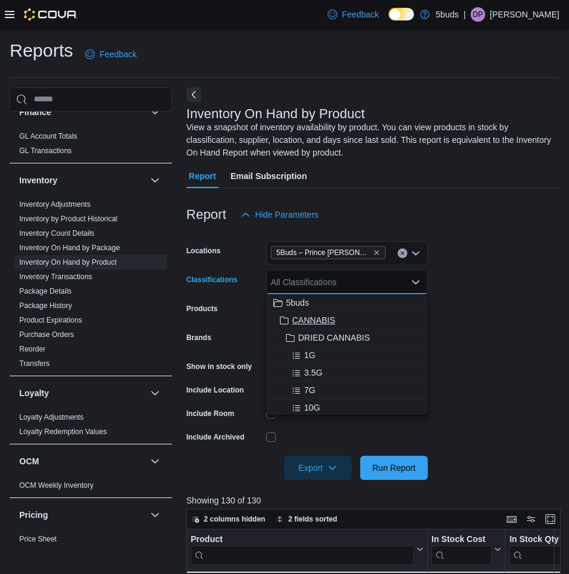
click at [323, 315] on span "CANNABIS" at bounding box center [313, 320] width 43 height 12
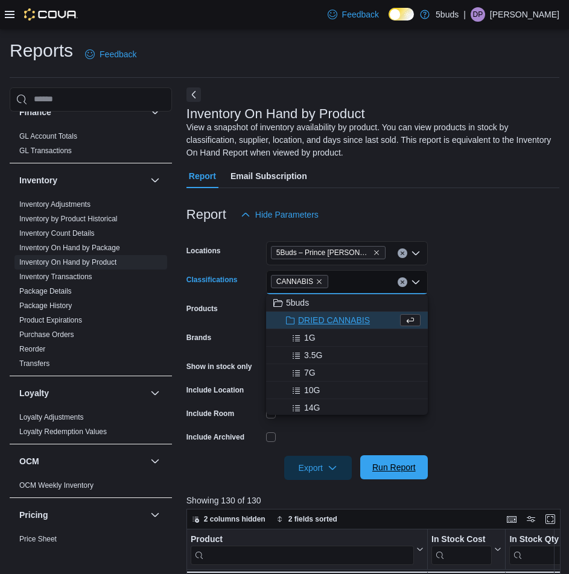
click at [398, 463] on span "Run Report" at bounding box center [393, 468] width 43 height 12
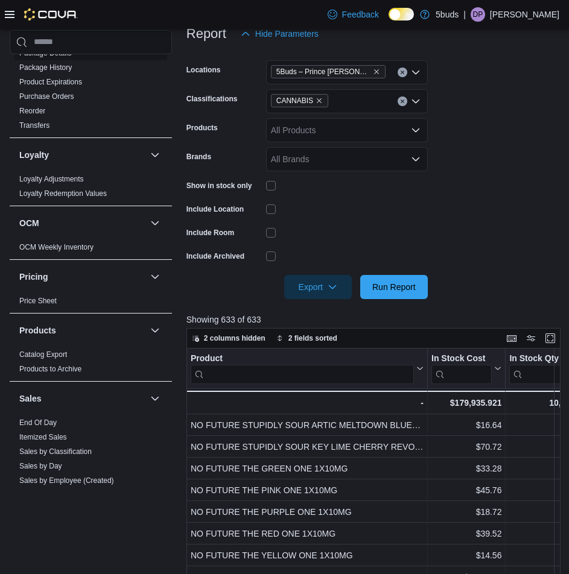
scroll to position [422, 0]
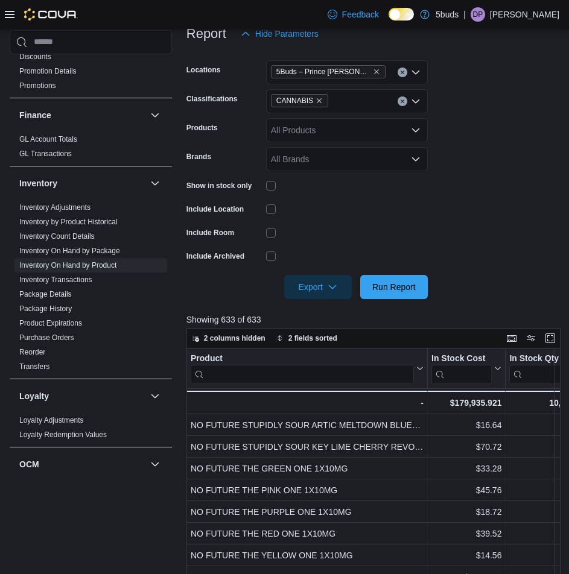
drag, startPoint x: 39, startPoint y: 343, endPoint x: 410, endPoint y: 237, distance: 385.8
click at [39, 348] on link "Reorder" at bounding box center [32, 352] width 26 height 8
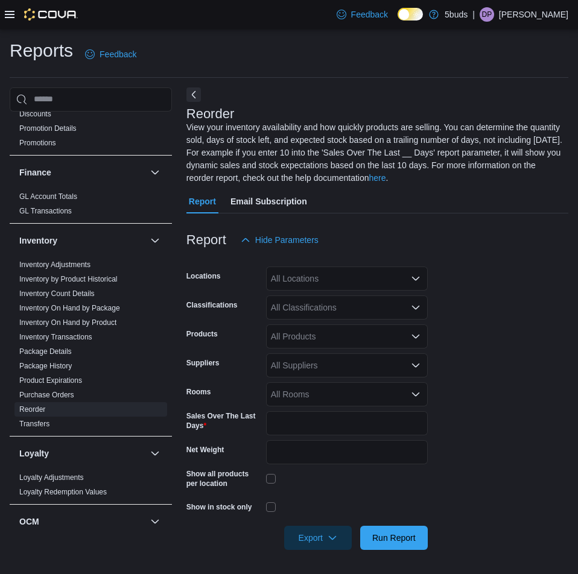
click at [416, 278] on icon "Open list of options" at bounding box center [416, 279] width 10 height 10
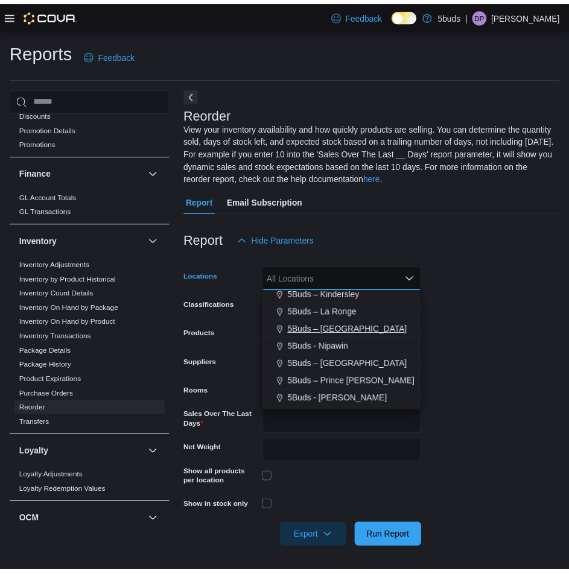
scroll to position [60, 0]
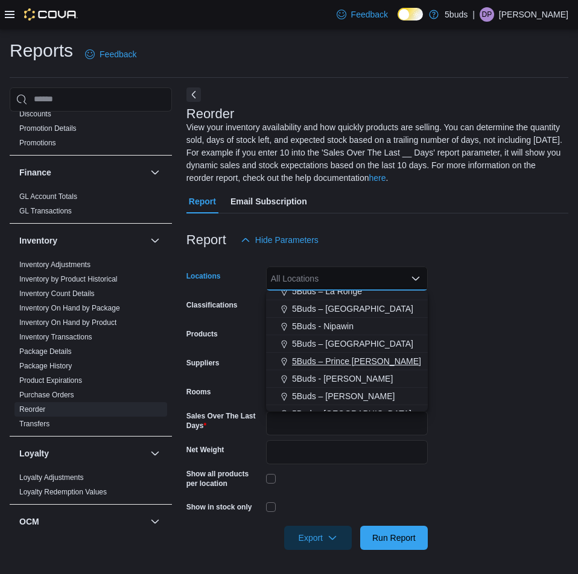
click at [327, 363] on span "5Buds – Prince [PERSON_NAME]" at bounding box center [356, 361] width 129 height 12
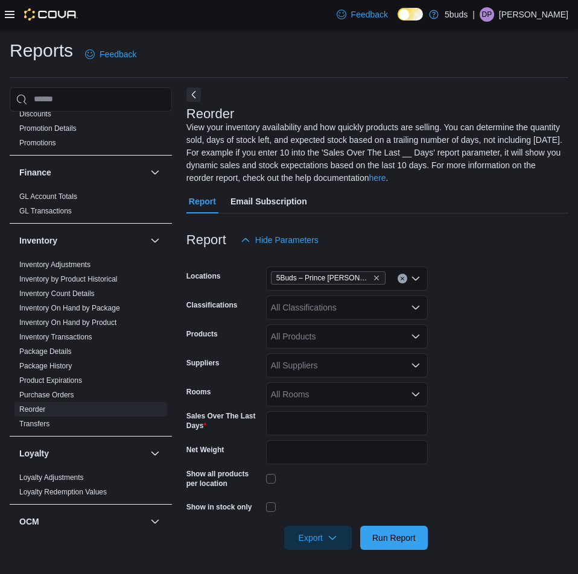
click at [533, 282] on form "Locations 5Buds – Prince [PERSON_NAME] Classifications All Classifications Prod…" at bounding box center [377, 401] width 382 height 298
click at [325, 314] on div "All Classifications" at bounding box center [347, 308] width 162 height 24
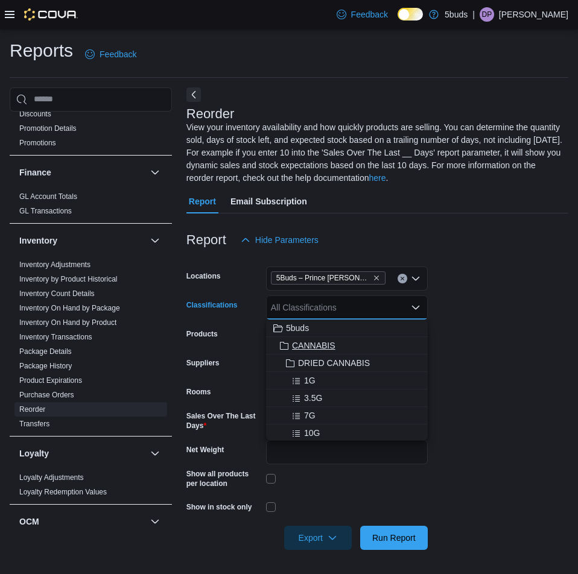
click at [310, 342] on span "CANNABIS" at bounding box center [313, 346] width 43 height 12
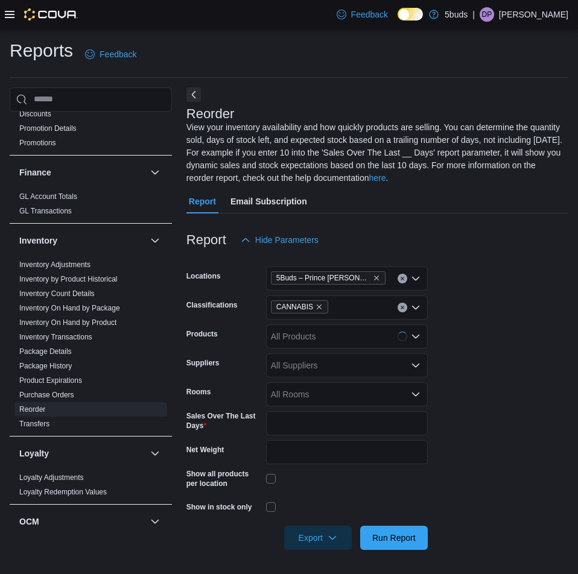
click at [474, 307] on form "Locations 5Buds – Prince [PERSON_NAME] Classifications CANNABIS Products All Pr…" at bounding box center [377, 401] width 382 height 298
click at [320, 370] on div "All Suppliers" at bounding box center [347, 366] width 162 height 24
type input "**"
click at [316, 393] on button "OPEN FIELDS" at bounding box center [347, 386] width 162 height 17
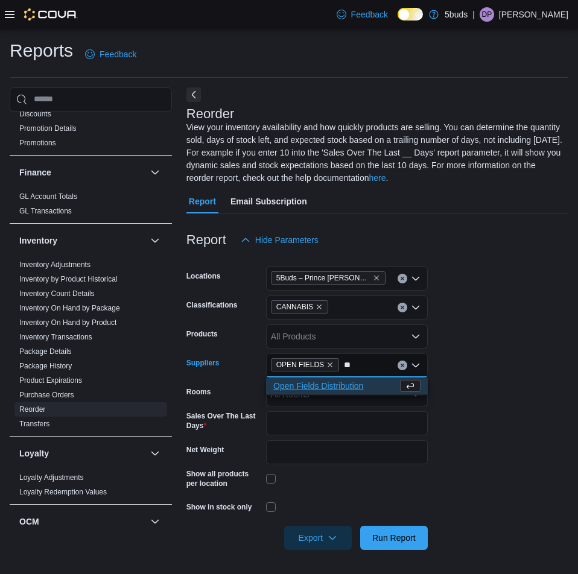
type input "**"
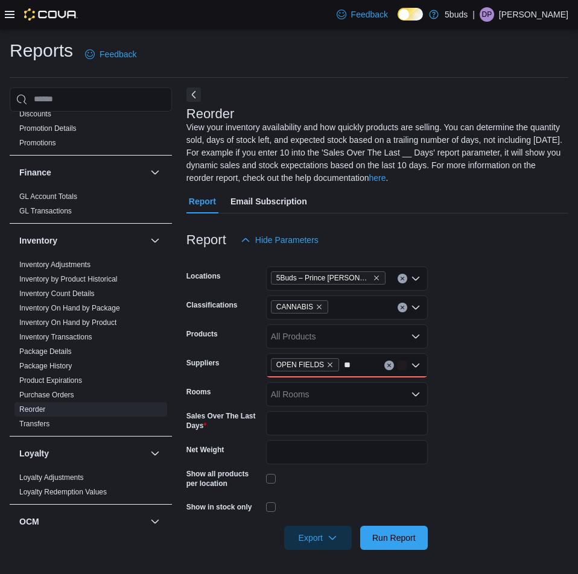
click at [510, 346] on form "Locations 5Buds – Prince [PERSON_NAME] Classifications CANNABIS Products All Pr…" at bounding box center [377, 401] width 382 height 298
click at [368, 367] on div "OPEN FIELDS **" at bounding box center [347, 366] width 162 height 24
click at [337, 386] on span "Open Fields Distribution" at bounding box center [346, 386] width 147 height 12
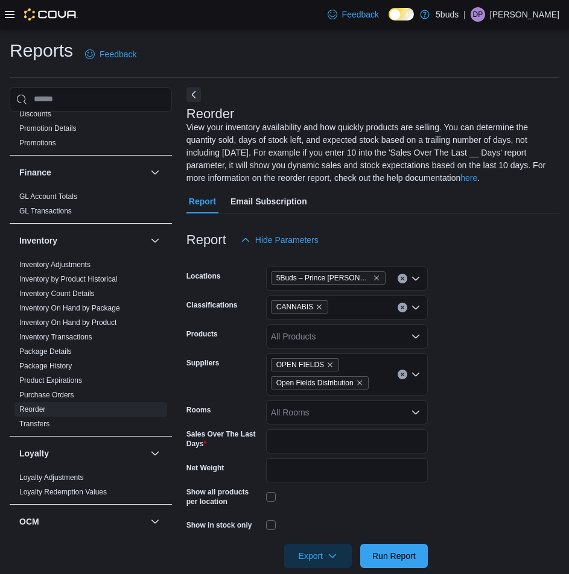
click at [471, 422] on form "Locations 5Buds – Prince [PERSON_NAME] Classifications CANNABIS Products All Pr…" at bounding box center [372, 410] width 373 height 316
click at [324, 435] on input "*" at bounding box center [347, 442] width 162 height 24
type input "**"
click at [536, 400] on form "Locations 5Buds – Prince [PERSON_NAME] Classifications CANNABIS Products All Pr…" at bounding box center [372, 410] width 373 height 316
click at [335, 559] on icon "button" at bounding box center [333, 556] width 10 height 10
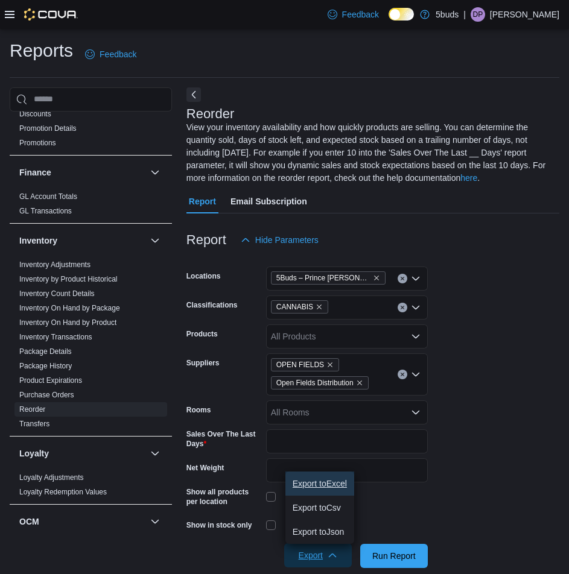
click at [326, 480] on span "Export to Excel" at bounding box center [320, 484] width 54 height 10
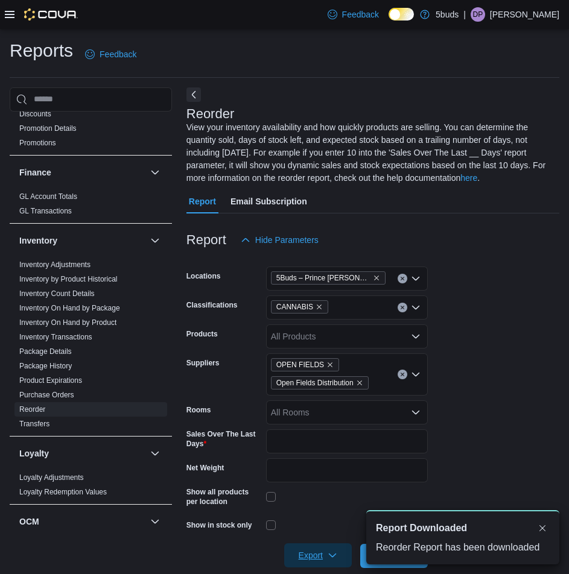
scroll to position [0, 0]
